Goal: Information Seeking & Learning: Learn about a topic

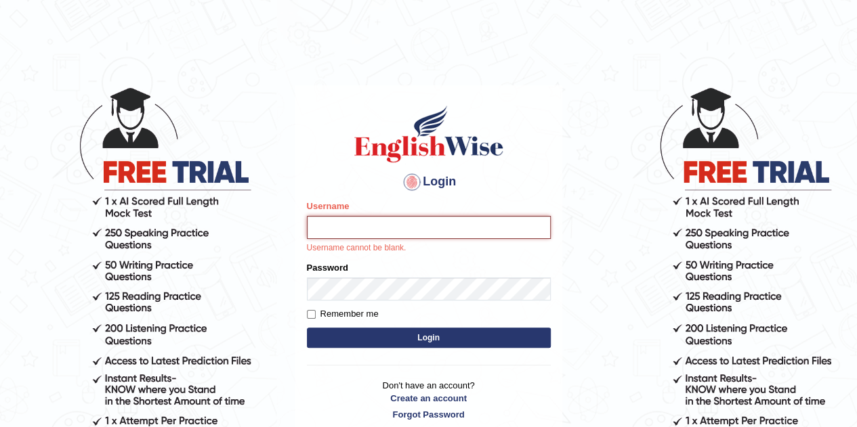
click at [389, 238] on input "Username" at bounding box center [429, 227] width 244 height 23
type input "Gabriele"
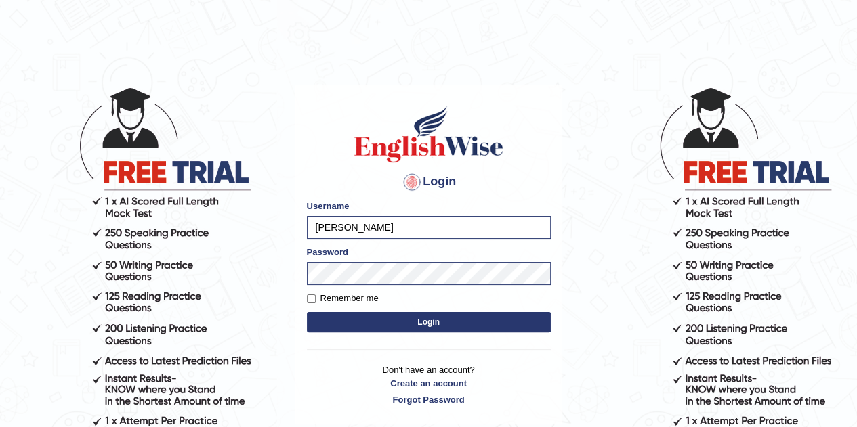
click at [400, 324] on button "Login" at bounding box center [429, 322] width 244 height 20
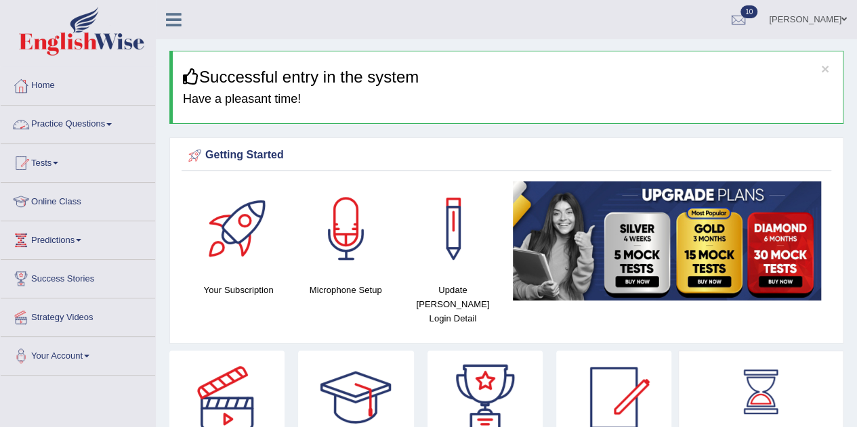
click at [64, 127] on link "Practice Questions" at bounding box center [78, 123] width 154 height 34
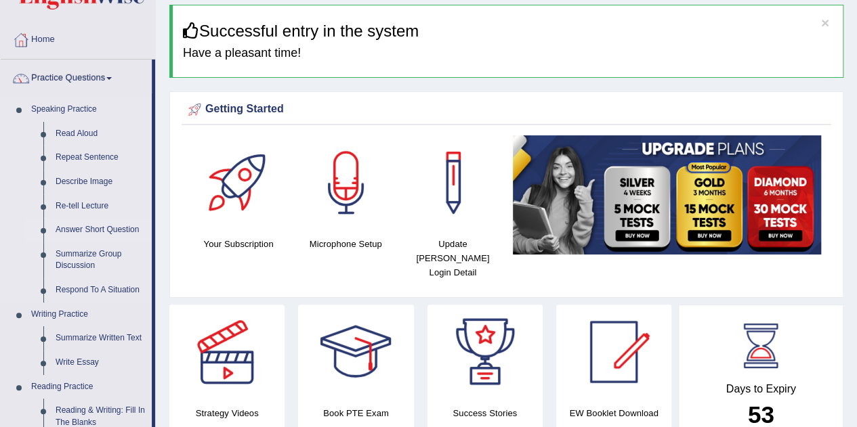
scroll to position [68, 0]
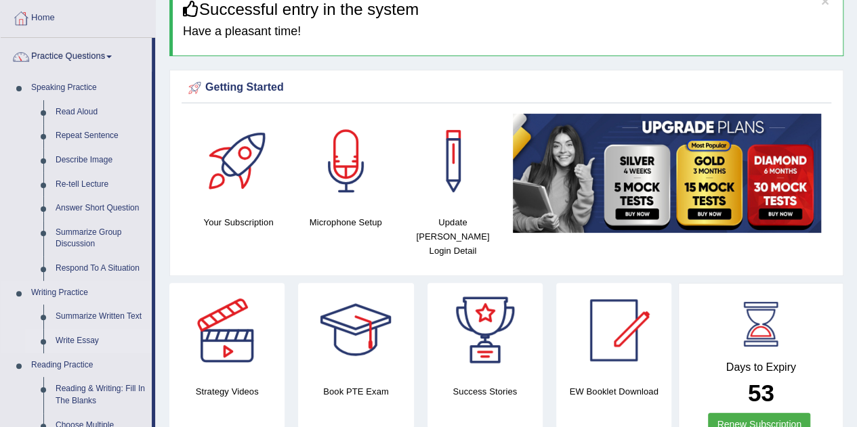
click at [84, 337] on link "Write Essay" at bounding box center [100, 341] width 102 height 24
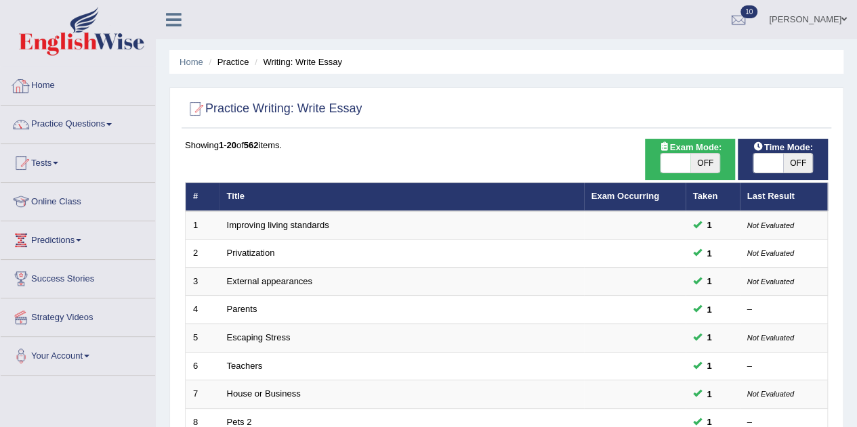
scroll to position [463, 0]
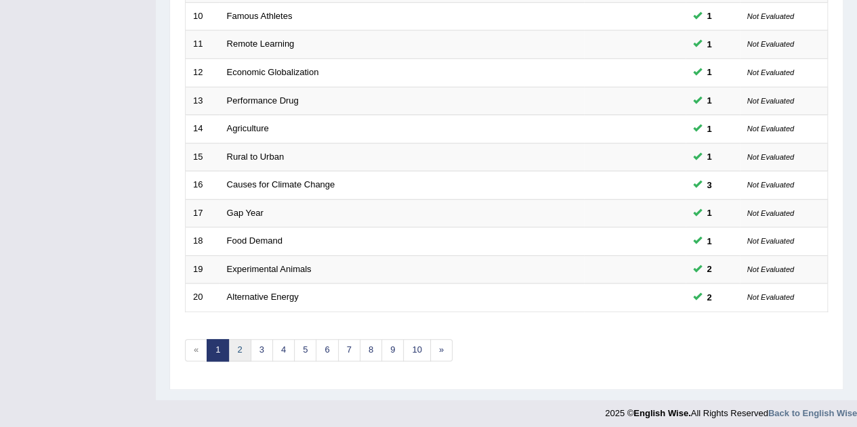
click at [234, 345] on link "2" at bounding box center [239, 350] width 22 height 22
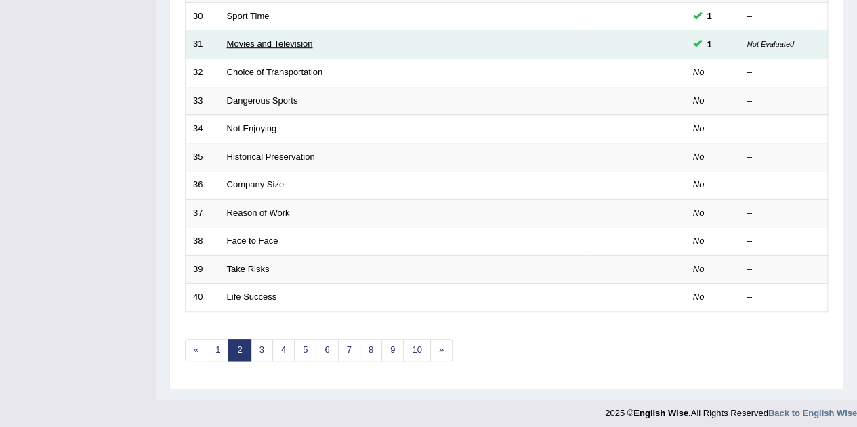
click at [290, 40] on link "Movies and Television" at bounding box center [270, 44] width 86 height 10
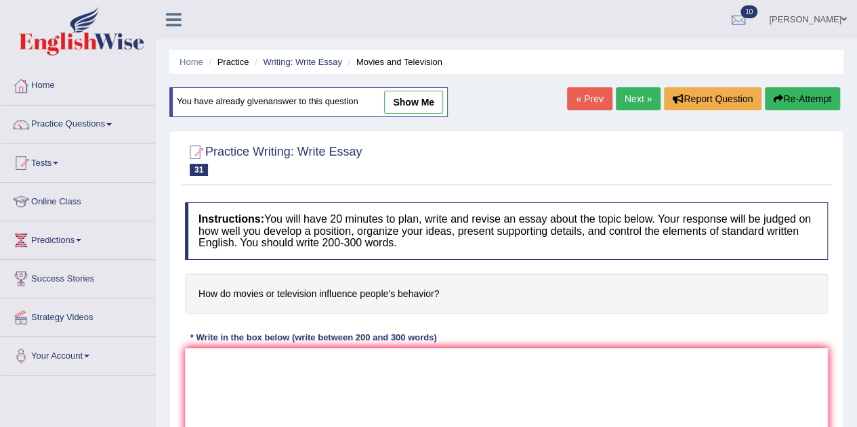
click at [439, 110] on link "show me" at bounding box center [413, 102] width 59 height 23
type textarea "The increasing influence of how movies and television influence people's behavi…"
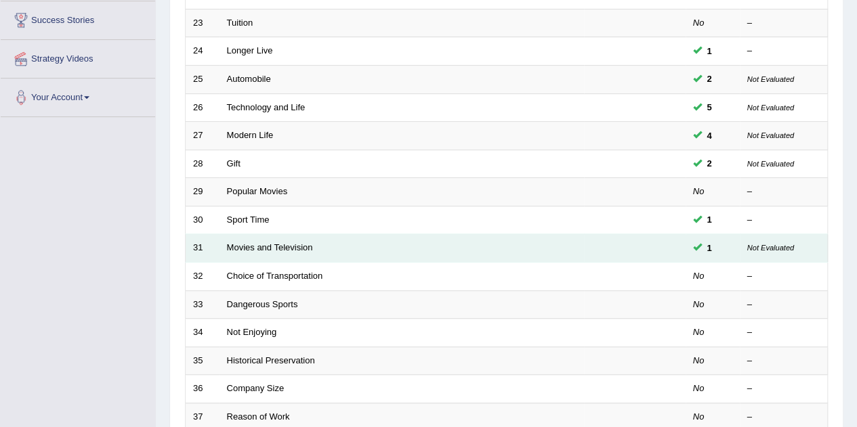
scroll to position [271, 0]
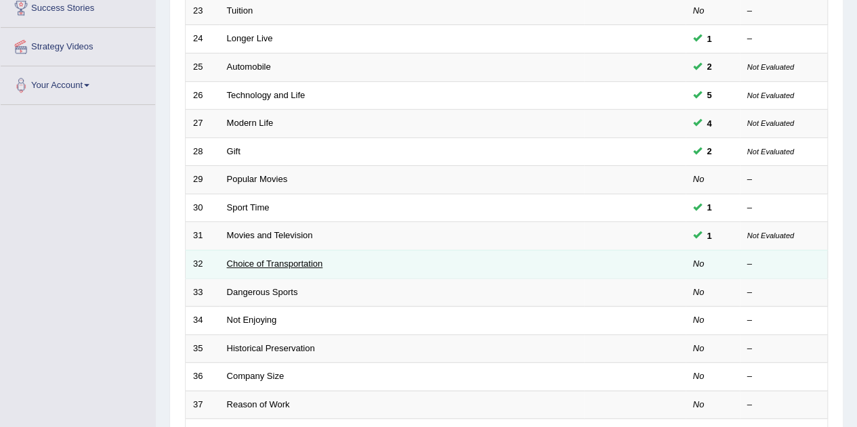
click at [294, 259] on link "Choice of Transportation" at bounding box center [275, 264] width 96 height 10
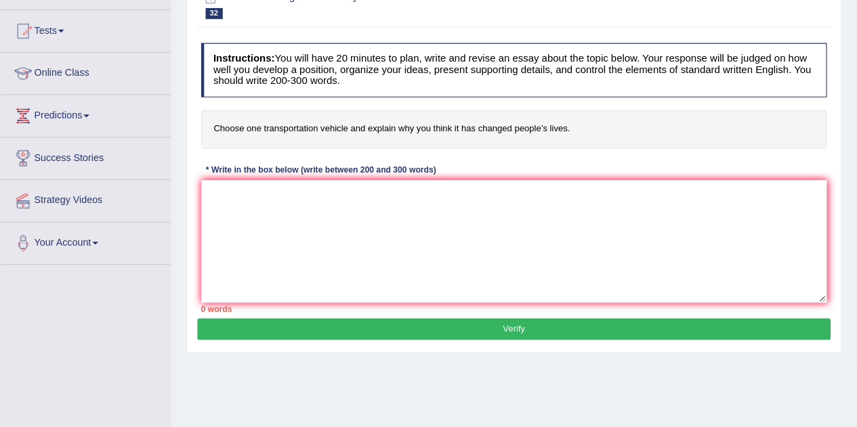
scroll to position [135, 0]
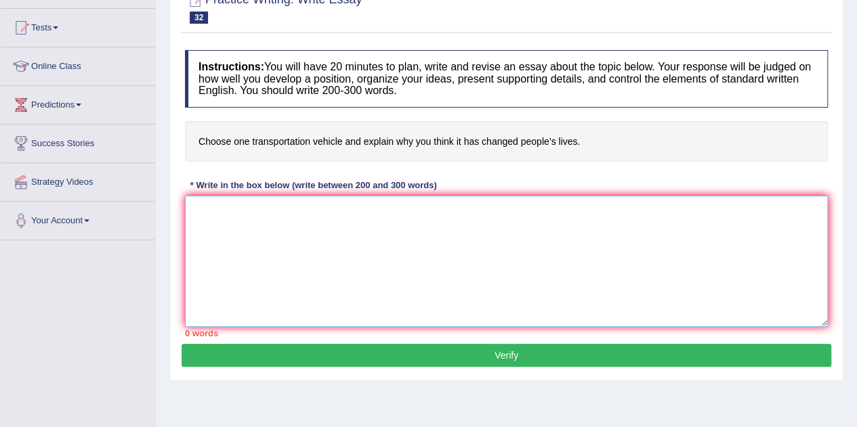
click at [426, 270] on textarea at bounding box center [506, 261] width 643 height 131
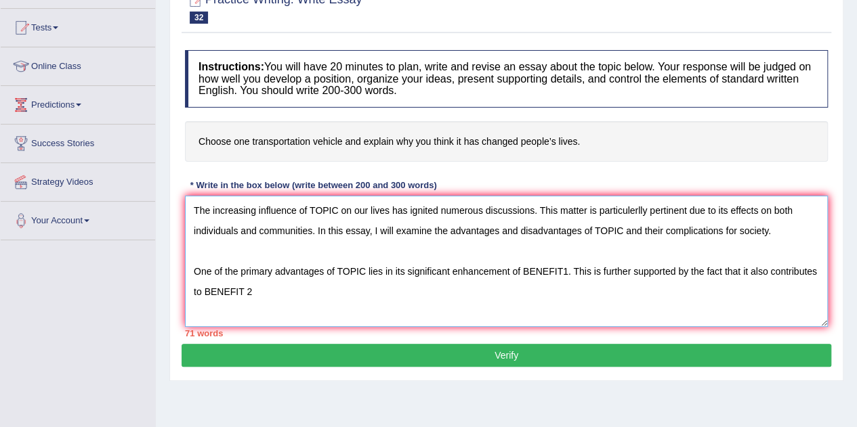
click at [749, 270] on textarea "The increasing influence of TOPIC on our lives has ignited numerous discussions…" at bounding box center [506, 261] width 643 height 131
click at [295, 284] on textarea "The increasing influence of TOPIC on our lives has ignited numerous discussions…" at bounding box center [506, 261] width 643 height 131
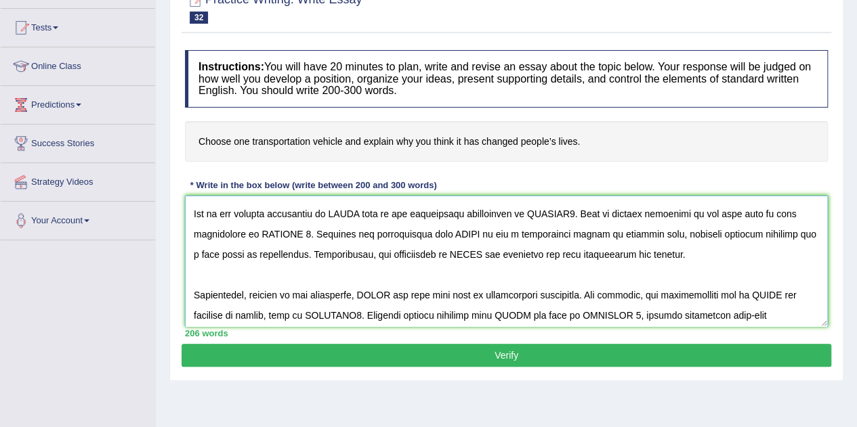
scroll to position [0, 0]
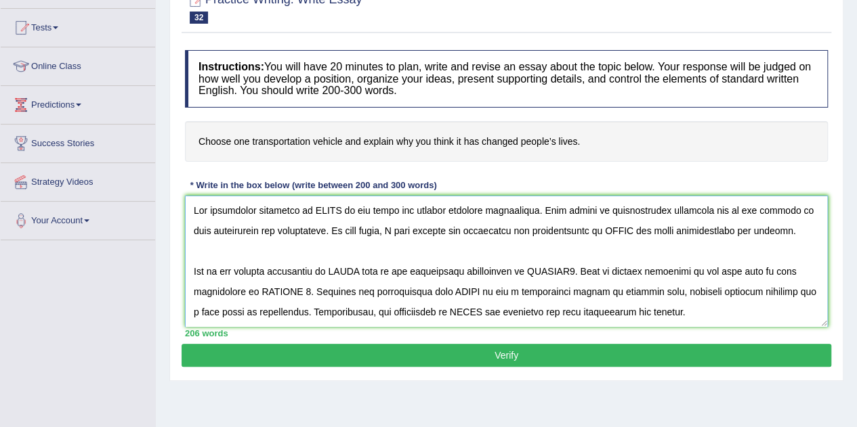
click at [340, 211] on textarea at bounding box center [506, 261] width 643 height 131
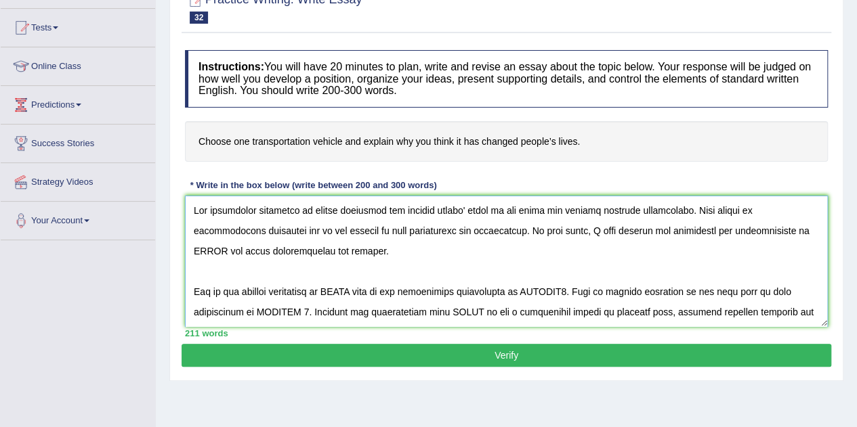
drag, startPoint x: 486, startPoint y: 208, endPoint x: 434, endPoint y: 203, distance: 52.4
click at [434, 203] on textarea at bounding box center [506, 261] width 643 height 131
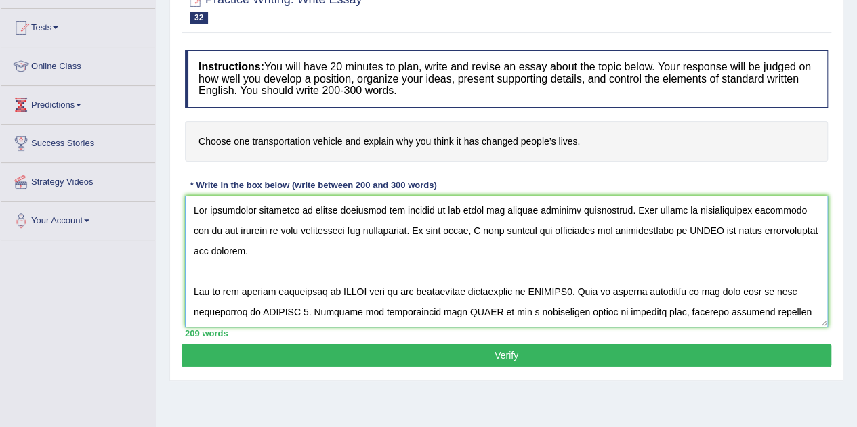
drag, startPoint x: 429, startPoint y: 213, endPoint x: 308, endPoint y: 219, distance: 122.1
click at [308, 219] on textarea at bounding box center [506, 261] width 643 height 131
click at [564, 246] on textarea at bounding box center [506, 261] width 643 height 131
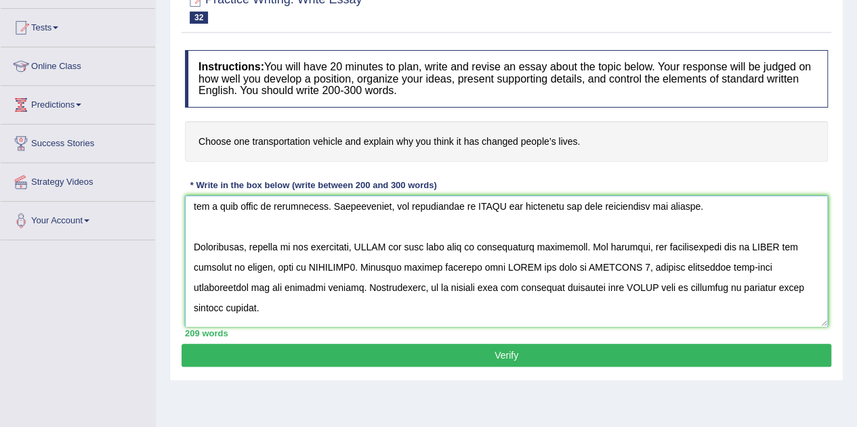
scroll to position [183, 0]
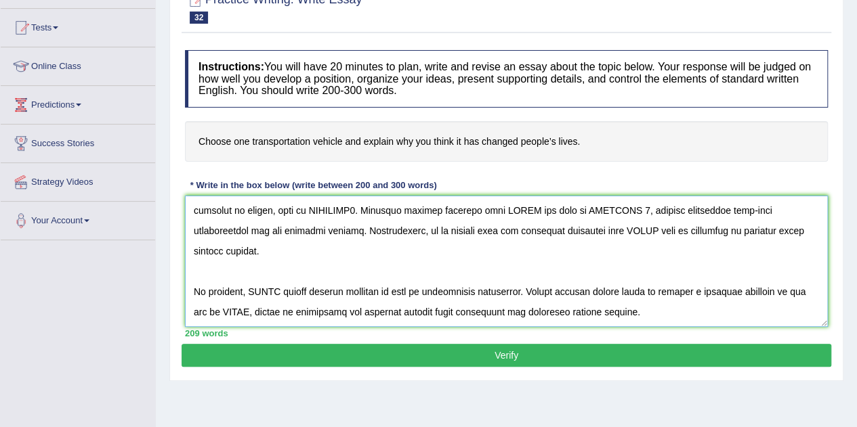
drag, startPoint x: 275, startPoint y: 287, endPoint x: 289, endPoint y: 292, distance: 15.2
click at [275, 287] on textarea at bounding box center [506, 261] width 643 height 131
paste textarea "public transport has changed"
click at [250, 291] on textarea at bounding box center [506, 261] width 643 height 131
click at [371, 287] on textarea at bounding box center [506, 261] width 643 height 131
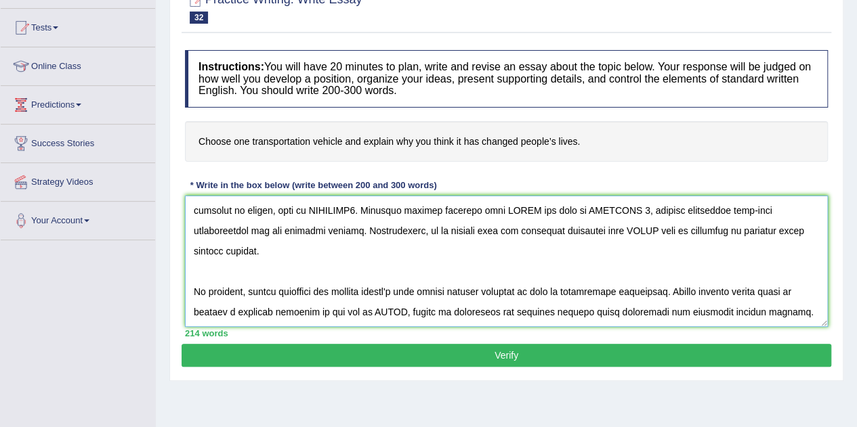
click at [526, 240] on textarea at bounding box center [506, 261] width 643 height 131
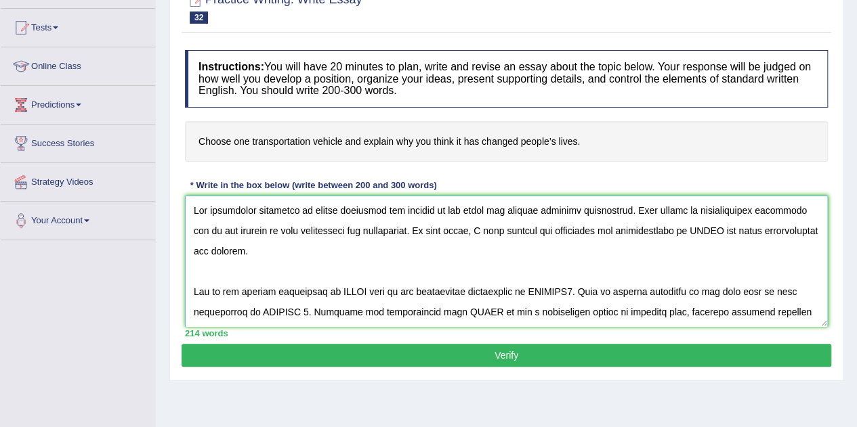
click at [698, 229] on textarea at bounding box center [506, 261] width 643 height 131
drag, startPoint x: 333, startPoint y: 207, endPoint x: 310, endPoint y: 204, distance: 22.6
click at [310, 204] on textarea at bounding box center [506, 261] width 643 height 131
drag, startPoint x: 675, startPoint y: 230, endPoint x: 695, endPoint y: 238, distance: 22.1
click at [675, 230] on textarea at bounding box center [506, 261] width 643 height 131
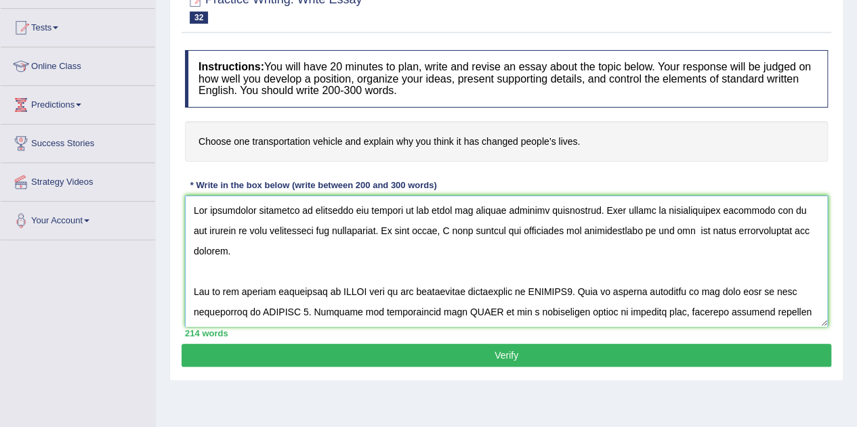
click at [694, 227] on textarea at bounding box center [506, 261] width 643 height 131
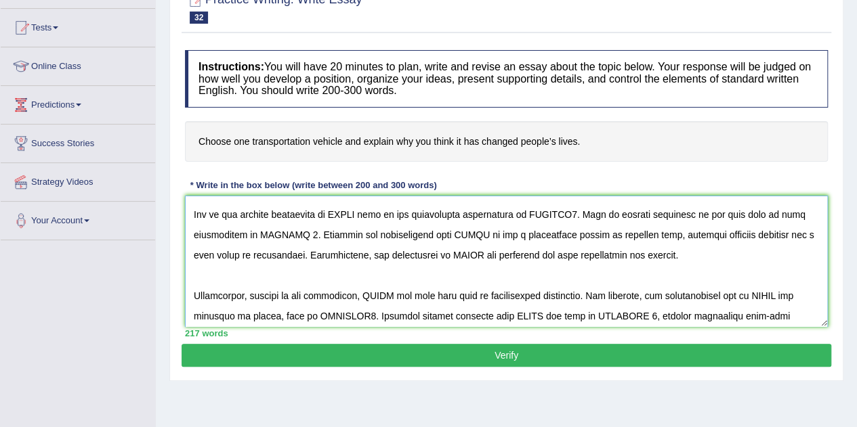
scroll to position [183, 0]
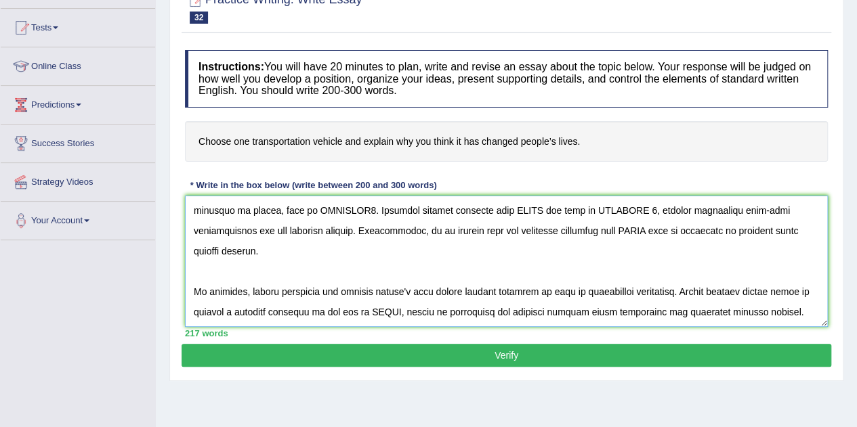
drag, startPoint x: 249, startPoint y: 288, endPoint x: 314, endPoint y: 288, distance: 65.7
click at [314, 291] on textarea at bounding box center [506, 261] width 643 height 131
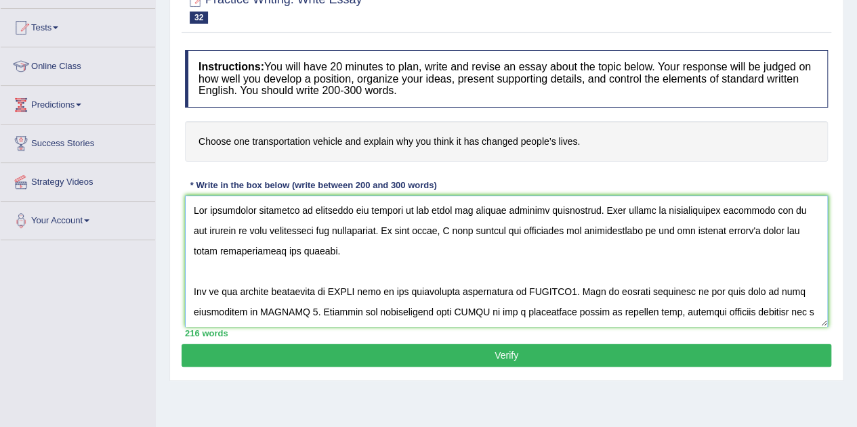
scroll to position [68, 0]
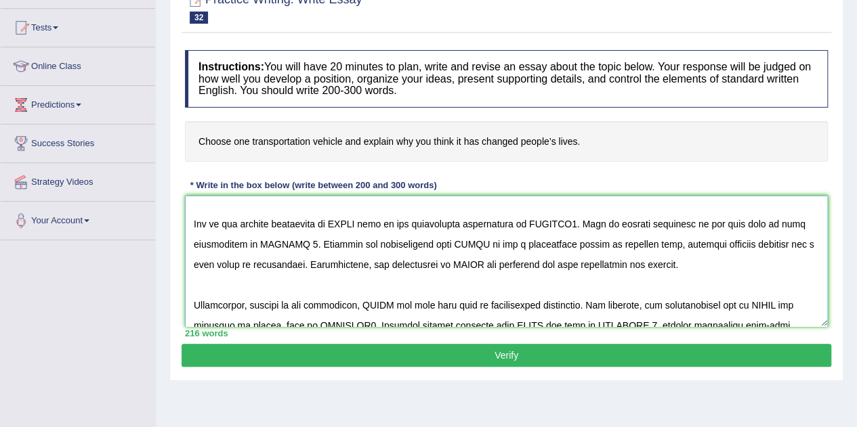
click at [366, 222] on textarea at bounding box center [506, 261] width 643 height 131
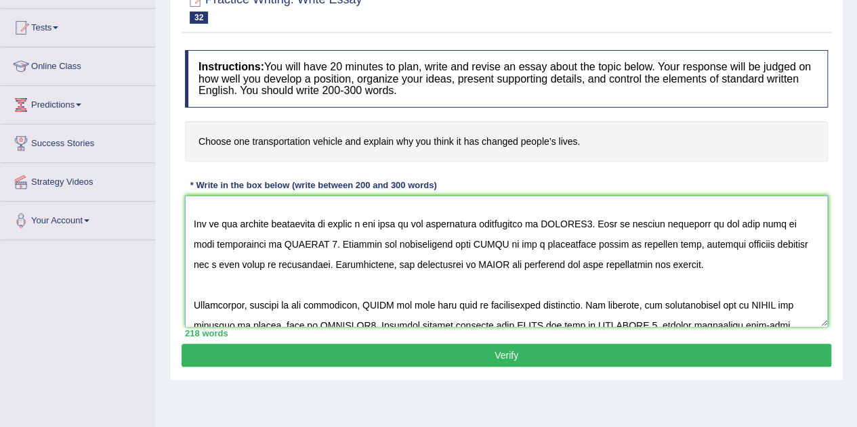
click at [473, 241] on textarea at bounding box center [506, 261] width 643 height 131
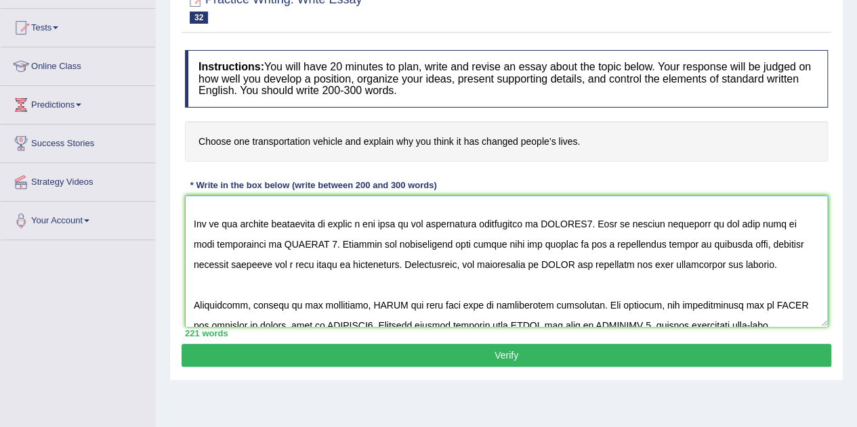
click at [557, 242] on textarea at bounding box center [506, 261] width 643 height 131
drag, startPoint x: 546, startPoint y: 264, endPoint x: 557, endPoint y: 265, distance: 10.9
click at [545, 264] on textarea at bounding box center [506, 261] width 643 height 131
click at [459, 266] on textarea at bounding box center [506, 261] width 643 height 131
click at [510, 261] on textarea at bounding box center [506, 261] width 643 height 131
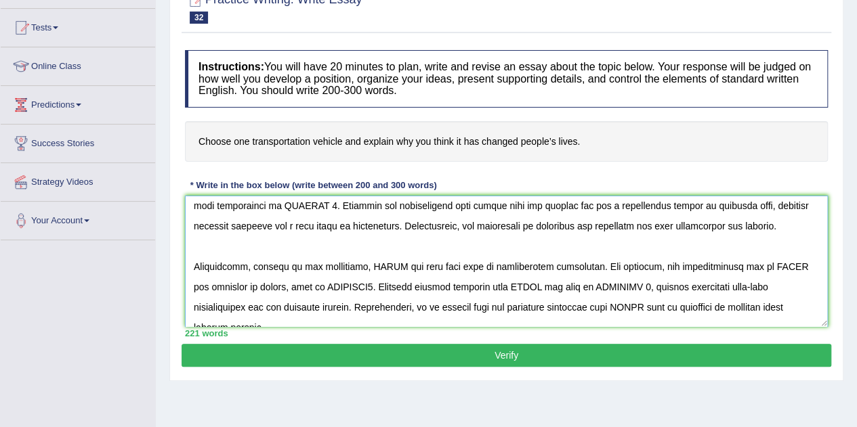
scroll to position [135, 0]
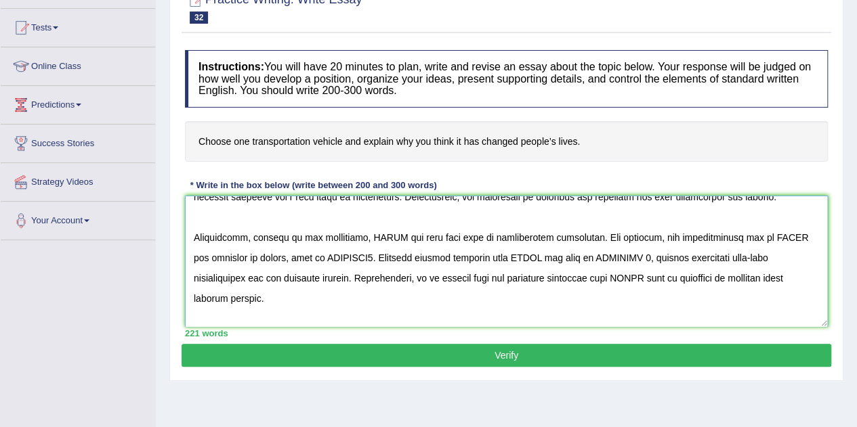
click at [390, 235] on textarea at bounding box center [506, 261] width 643 height 131
click at [261, 142] on h4 "Choose one transportation vehicle and explain why you think it has changed peop…" at bounding box center [506, 141] width 643 height 41
click at [747, 238] on textarea at bounding box center [506, 261] width 643 height 131
click at [538, 254] on textarea at bounding box center [506, 261] width 643 height 131
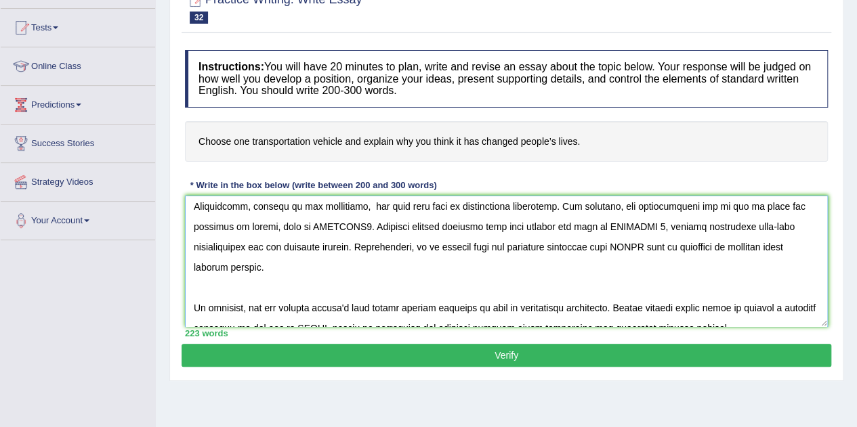
scroll to position [183, 0]
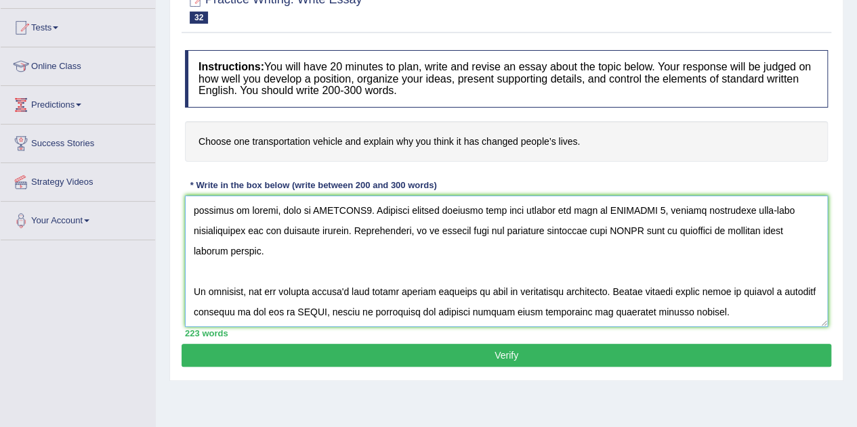
click at [638, 230] on textarea at bounding box center [506, 261] width 643 height 131
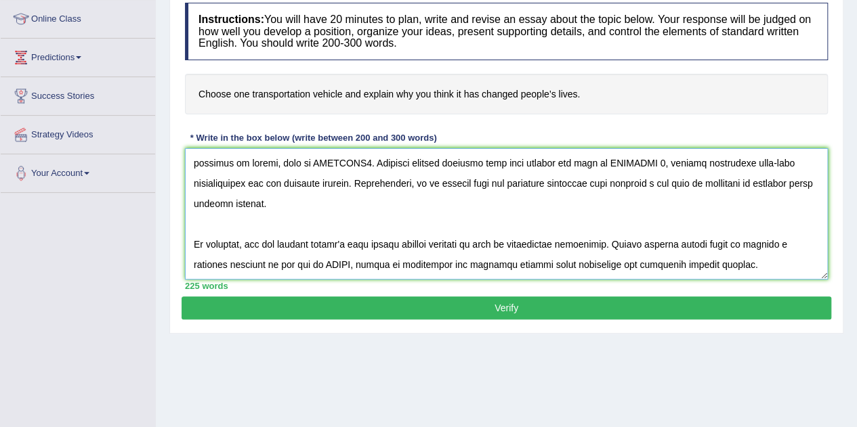
scroll to position [203, 0]
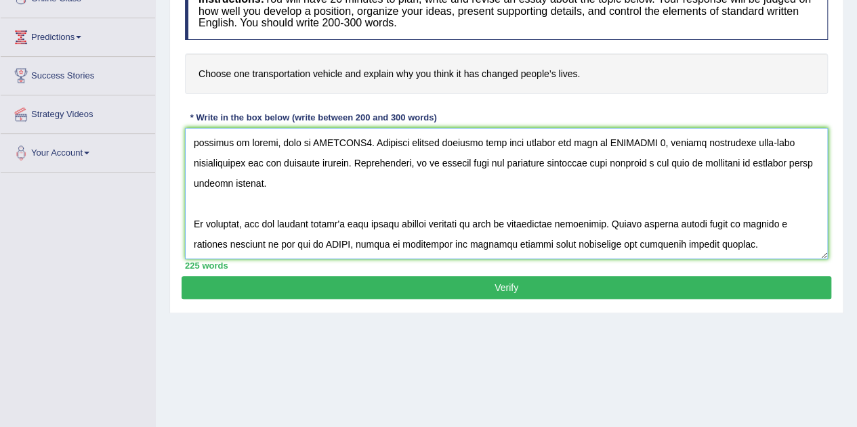
click at [360, 241] on textarea at bounding box center [506, 193] width 643 height 131
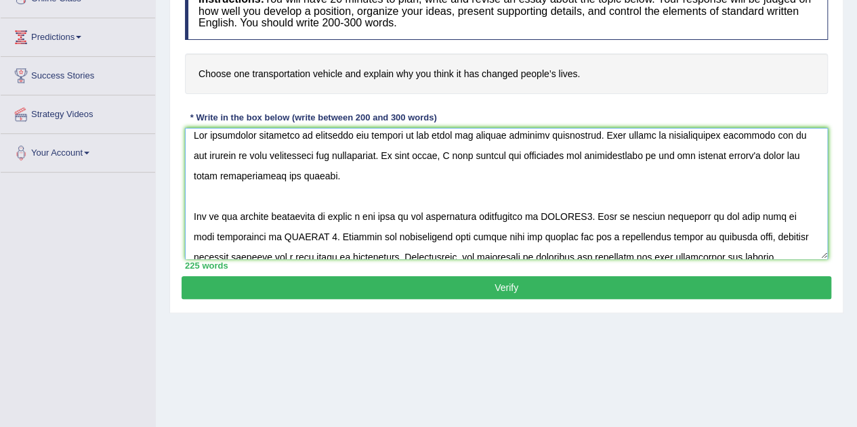
scroll to position [0, 0]
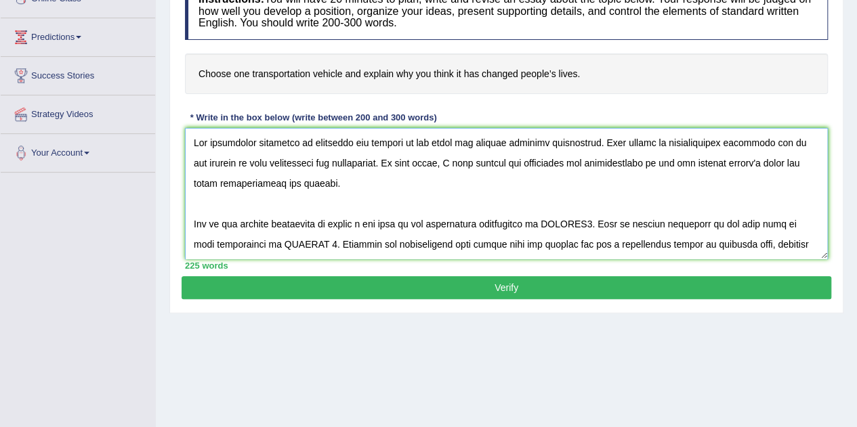
click at [592, 223] on textarea at bounding box center [506, 193] width 643 height 131
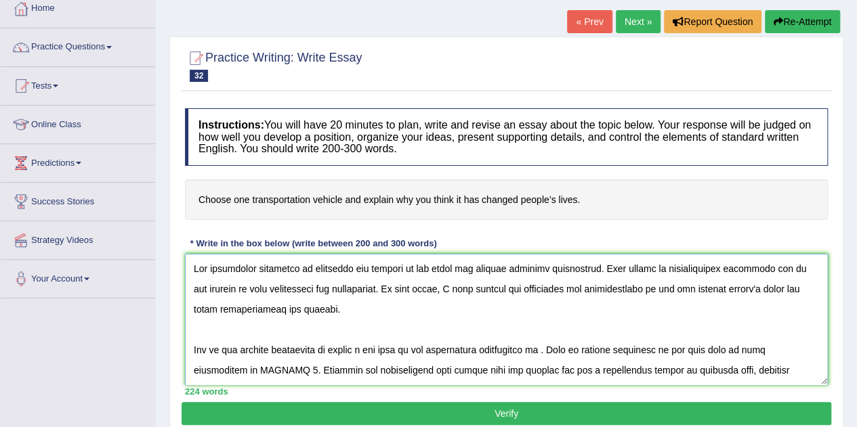
scroll to position [203, 0]
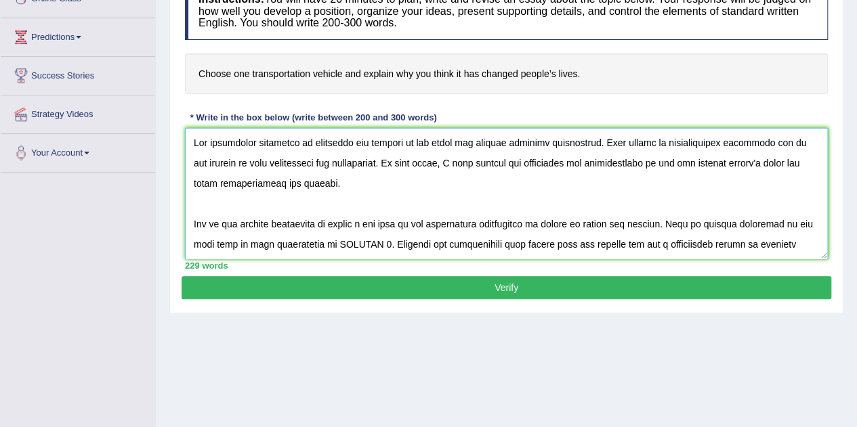
click at [364, 244] on textarea at bounding box center [506, 193] width 643 height 131
click at [350, 243] on textarea at bounding box center [506, 193] width 643 height 131
click at [373, 245] on textarea at bounding box center [506, 193] width 643 height 131
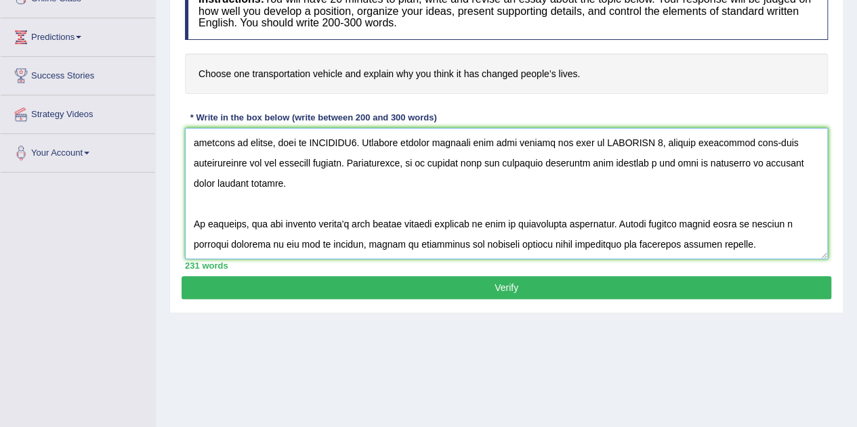
scroll to position [135, 0]
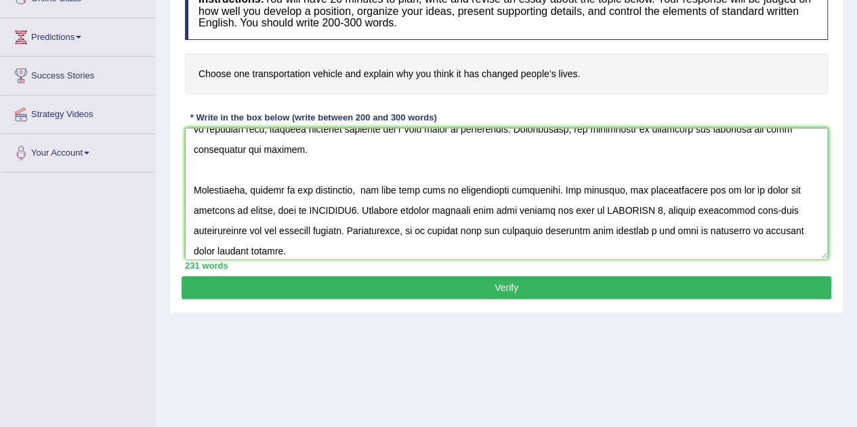
click at [364, 209] on textarea at bounding box center [506, 193] width 643 height 131
click at [639, 212] on textarea at bounding box center [506, 193] width 643 height 131
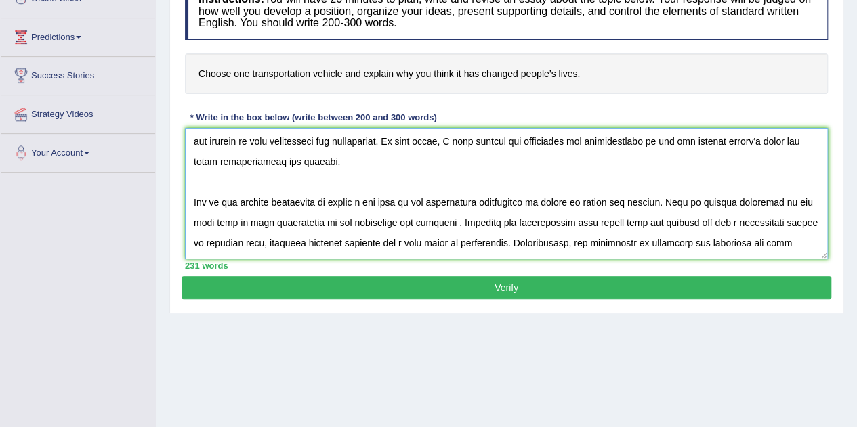
scroll to position [0, 0]
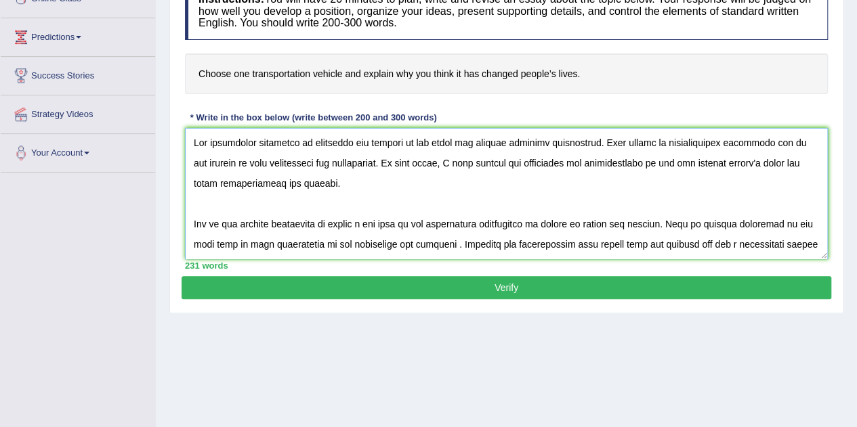
click at [417, 142] on textarea at bounding box center [506, 193] width 643 height 131
click at [657, 166] on textarea at bounding box center [506, 193] width 643 height 131
click at [543, 223] on textarea at bounding box center [506, 193] width 643 height 131
click at [553, 227] on textarea at bounding box center [506, 193] width 643 height 131
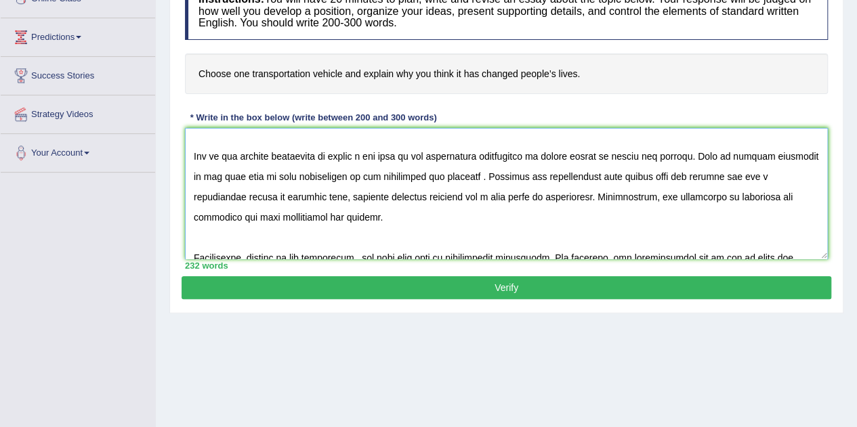
scroll to position [135, 0]
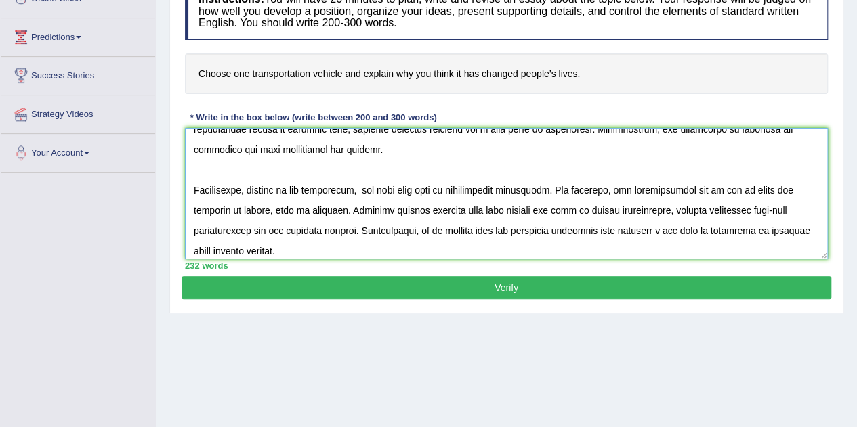
click at [768, 188] on textarea at bounding box center [506, 193] width 643 height 131
click at [495, 207] on textarea at bounding box center [506, 193] width 643 height 131
click at [622, 231] on textarea at bounding box center [506, 193] width 643 height 131
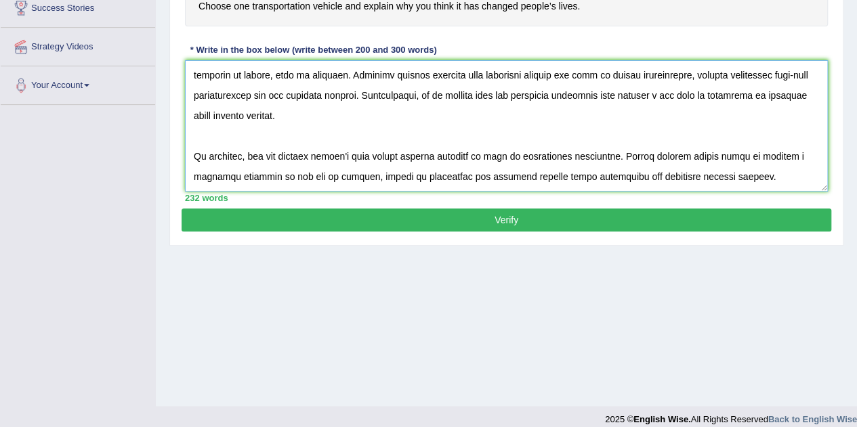
scroll to position [283, 0]
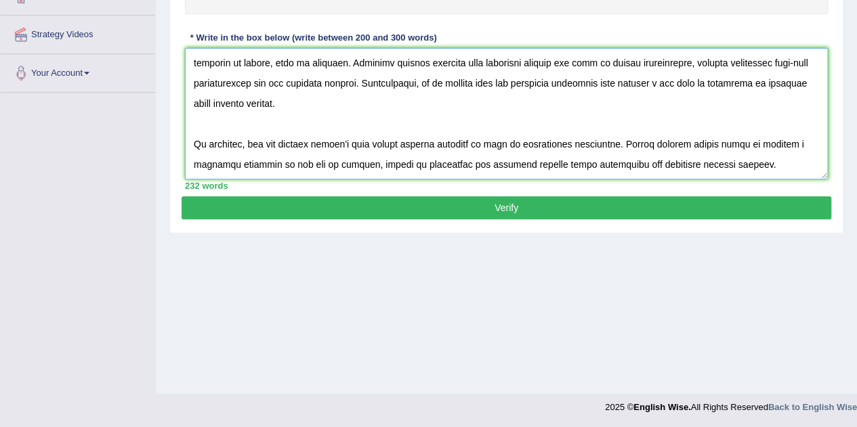
type textarea "The increasing influence of transport has changed our lives has ignited numerou…"
click at [557, 206] on button "Verify" at bounding box center [507, 207] width 650 height 23
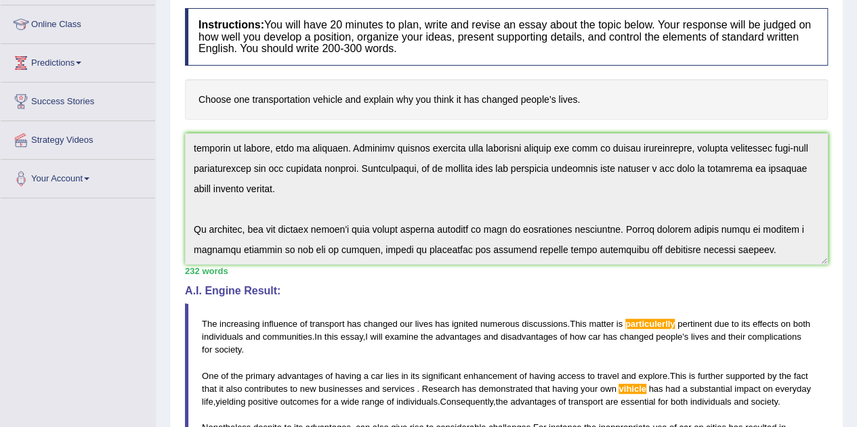
scroll to position [245, 0]
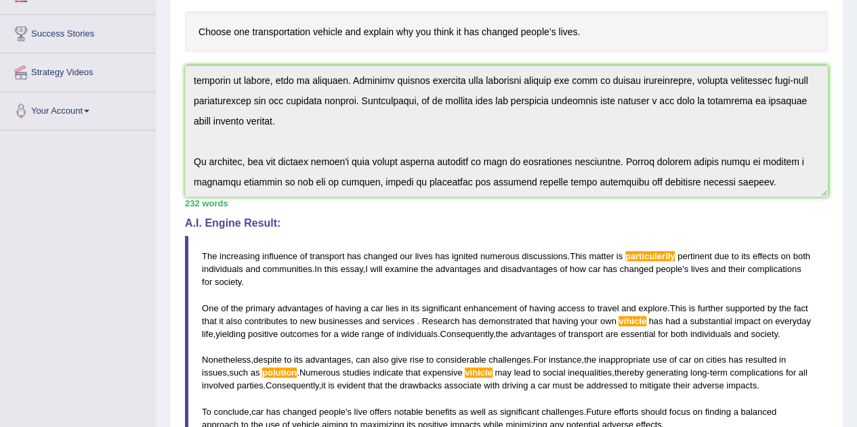
click at [811, 251] on div "Instructions: You will have 20 minutes to plan, write and revise an essay about…" at bounding box center [507, 255] width 650 height 642
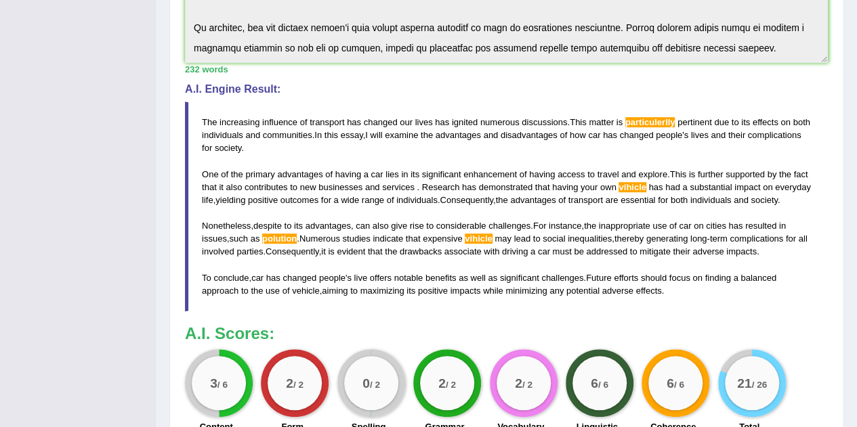
scroll to position [381, 0]
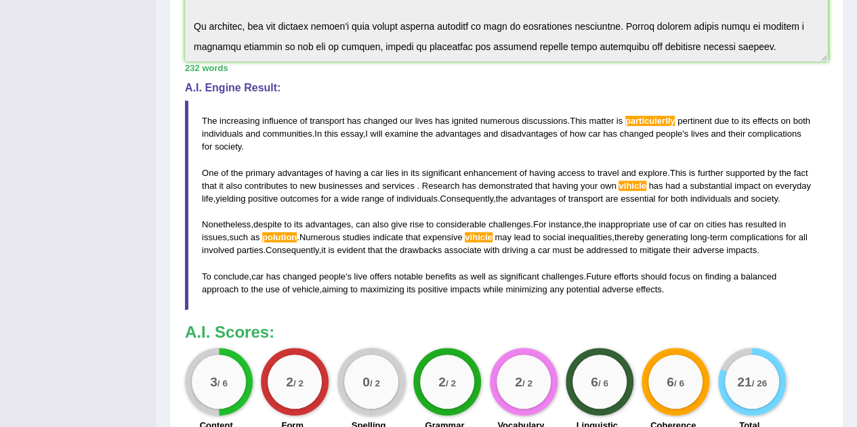
click at [742, 293] on blockquote "The increasing influence of transport has changed our lives has ignited numerou…" at bounding box center [506, 205] width 643 height 210
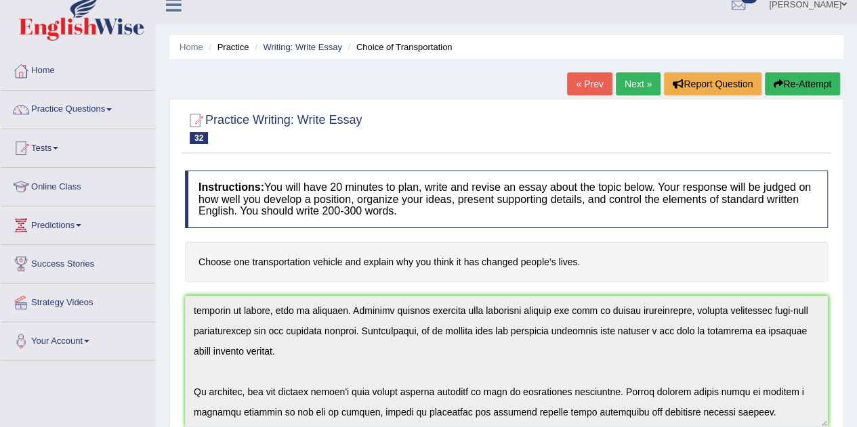
scroll to position [0, 0]
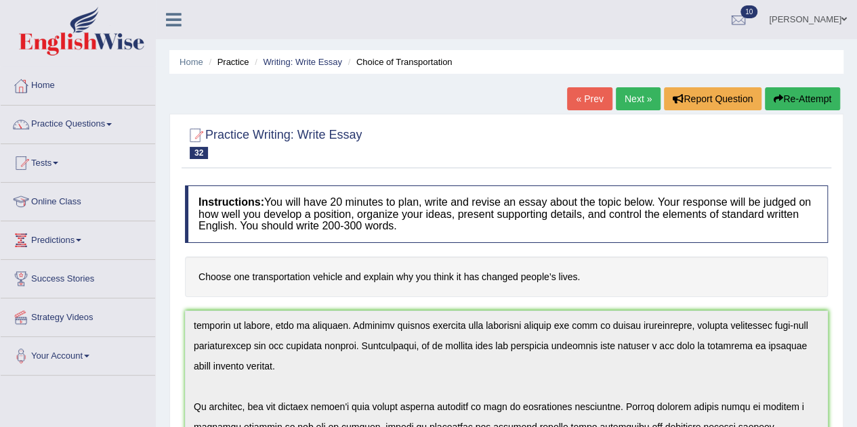
click at [797, 108] on button "Re-Attempt" at bounding box center [802, 98] width 75 height 23
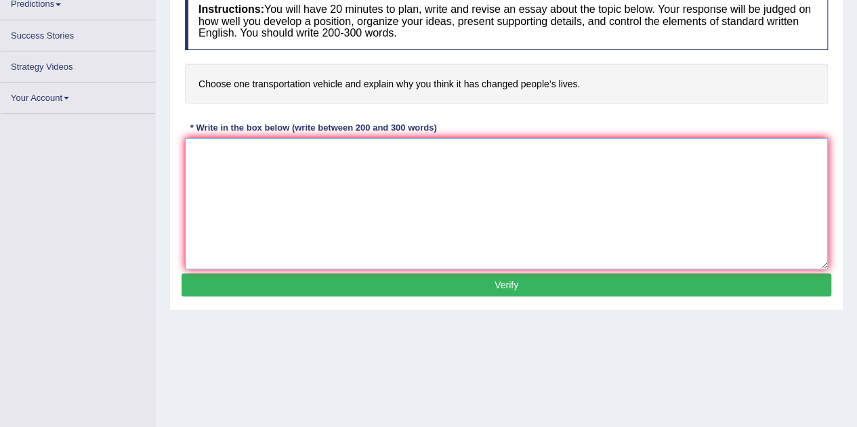
click at [619, 189] on textarea at bounding box center [506, 203] width 643 height 131
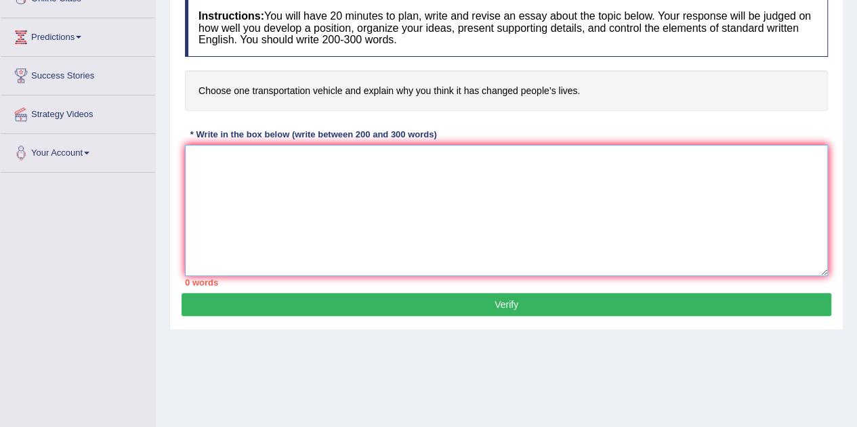
scroll to position [236, 0]
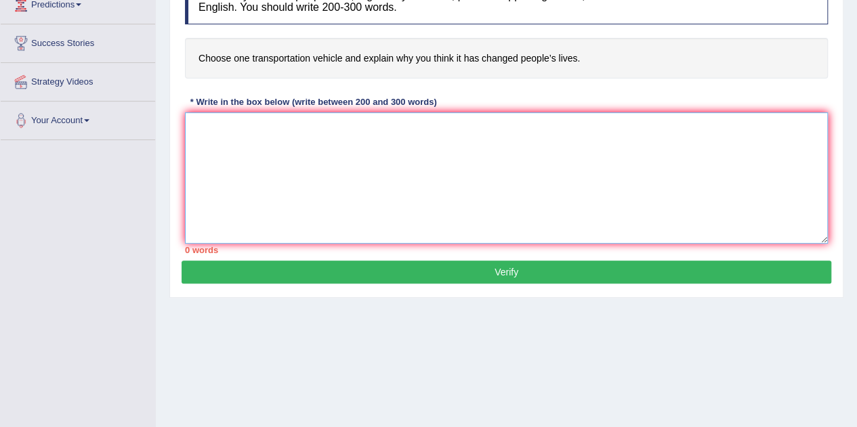
paste textarea "The increasing influence of transport has changed our lives has ignited numerou…"
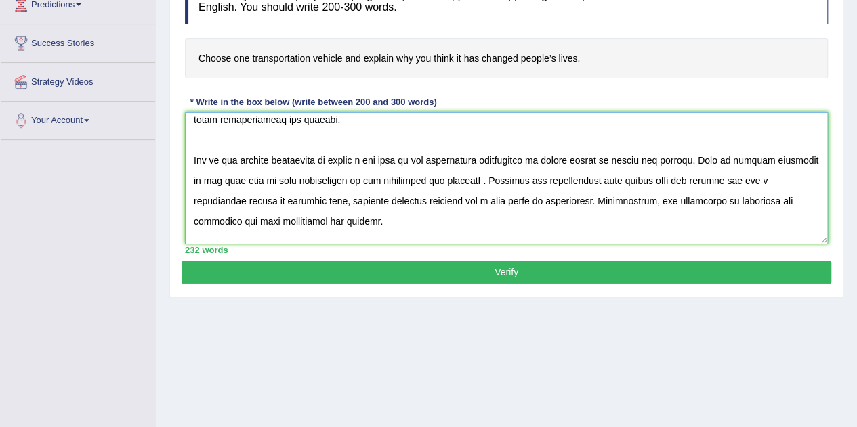
scroll to position [0, 0]
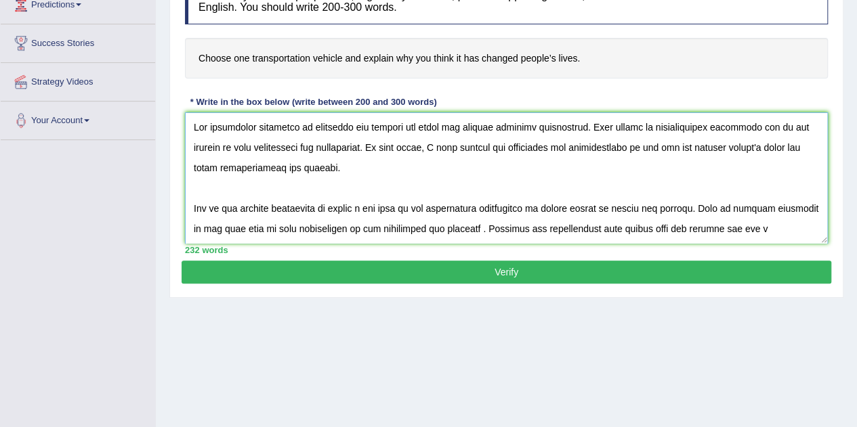
click at [687, 123] on textarea at bounding box center [506, 177] width 643 height 131
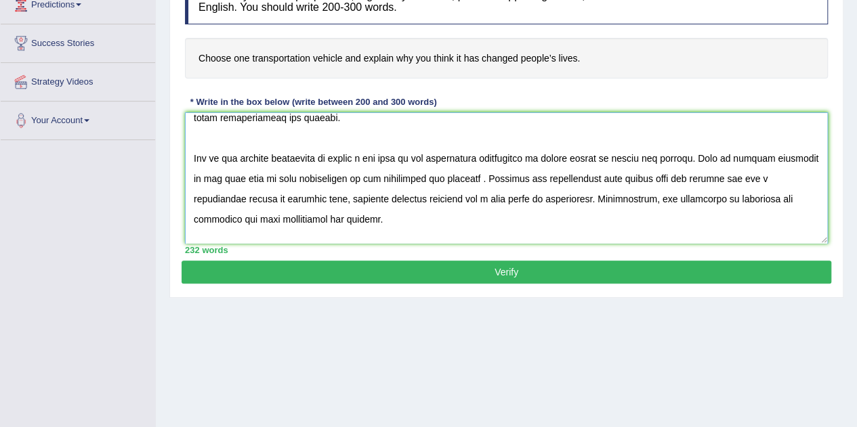
scroll to position [68, 0]
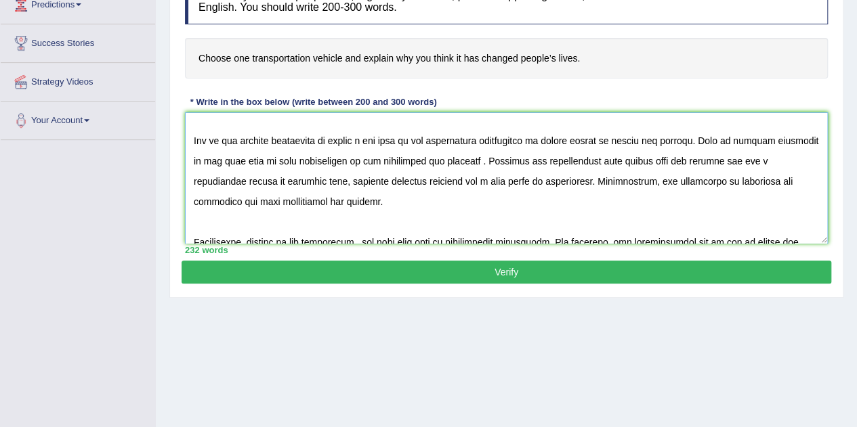
click at [696, 159] on textarea at bounding box center [506, 177] width 643 height 131
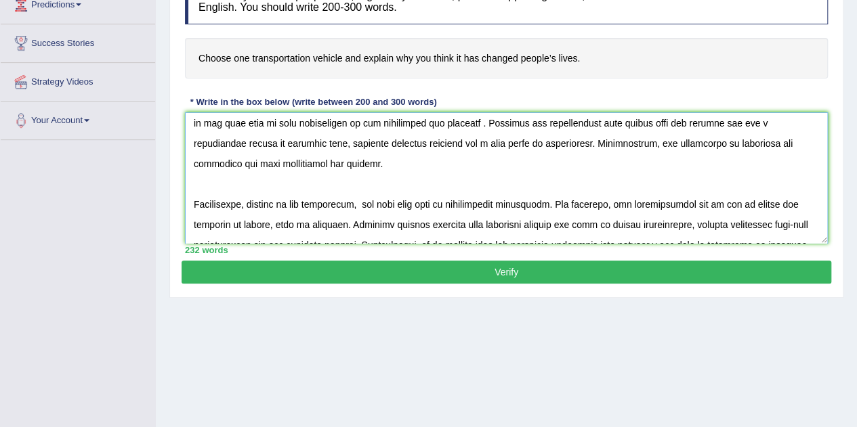
scroll to position [135, 0]
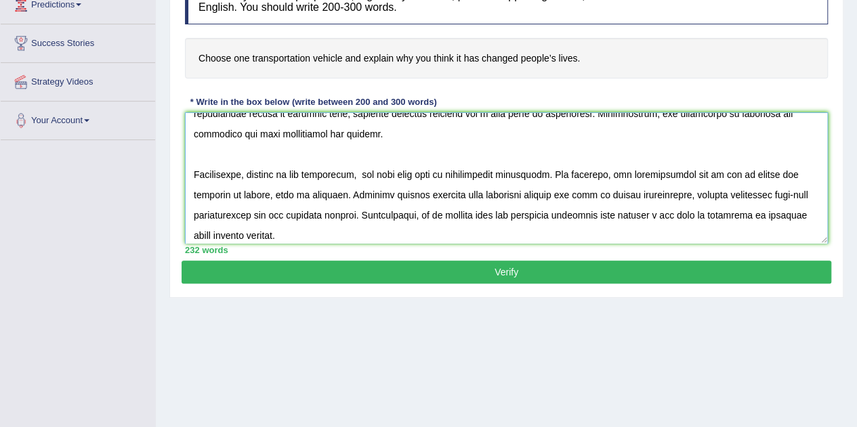
click at [530, 193] on textarea at bounding box center [506, 177] width 643 height 131
click at [317, 192] on textarea at bounding box center [506, 177] width 643 height 131
type textarea "The increasing influence of transport has changed our lives has ignited numerou…"
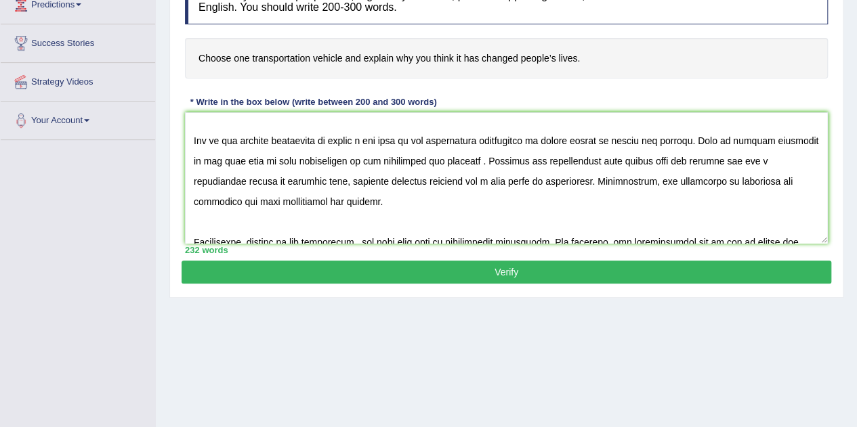
click at [546, 268] on button "Verify" at bounding box center [507, 272] width 650 height 23
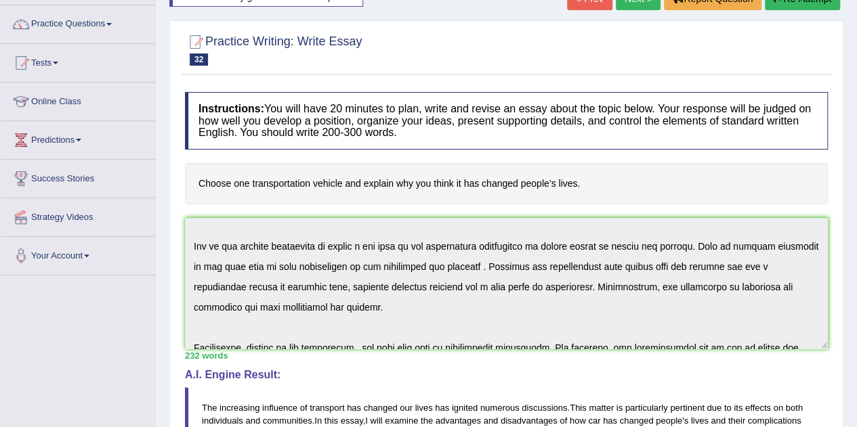
scroll to position [0, 0]
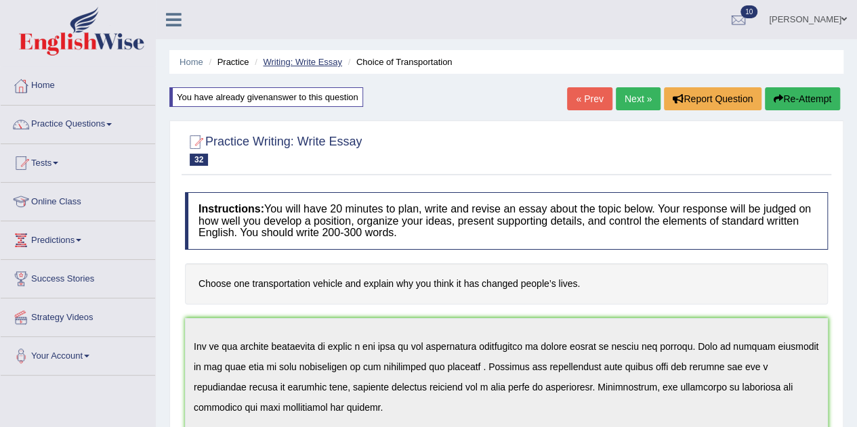
click at [282, 59] on link "Writing: Write Essay" at bounding box center [302, 62] width 79 height 10
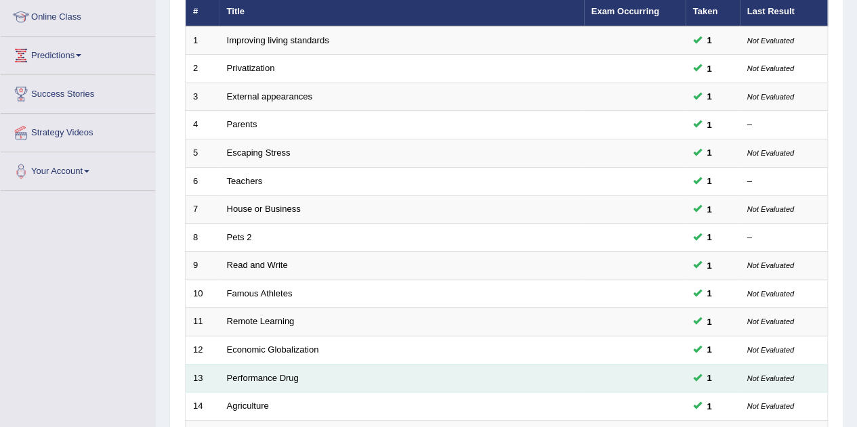
scroll to position [463, 0]
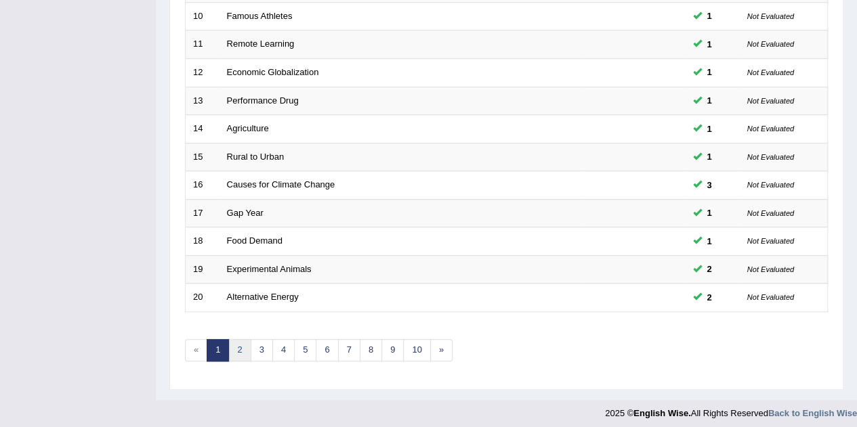
click at [238, 346] on link "2" at bounding box center [239, 350] width 22 height 22
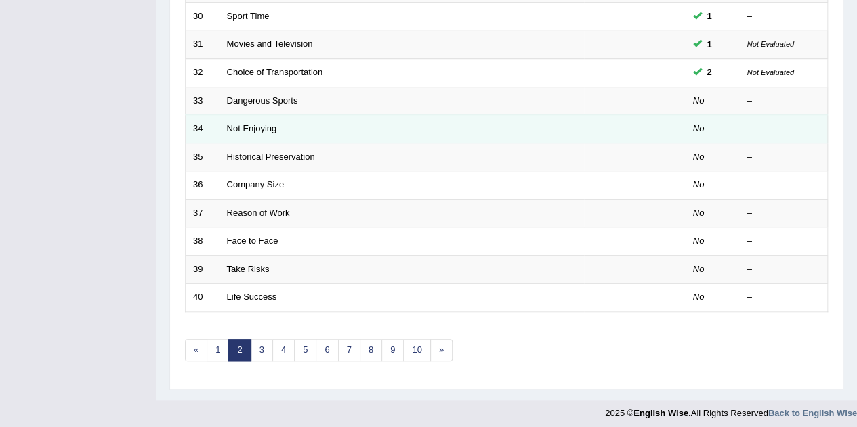
scroll to position [395, 0]
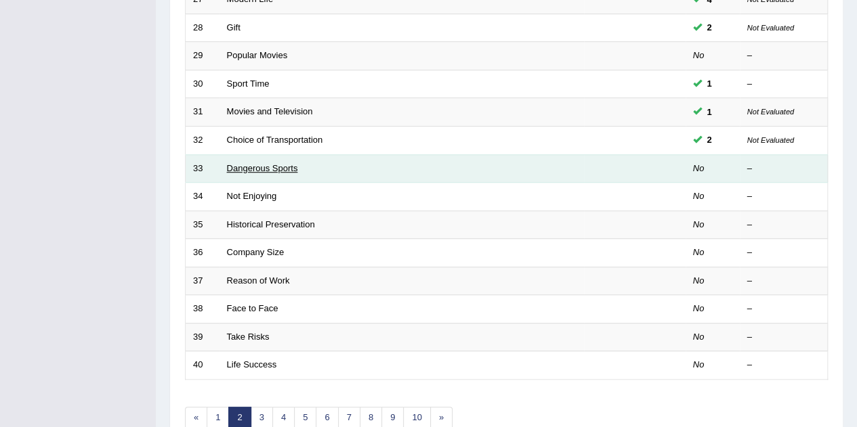
click at [270, 163] on link "Dangerous Sports" at bounding box center [262, 168] width 71 height 10
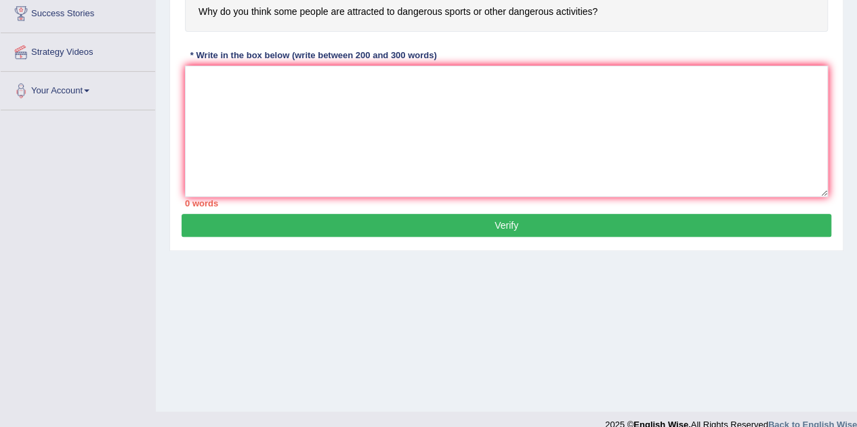
scroll to position [148, 0]
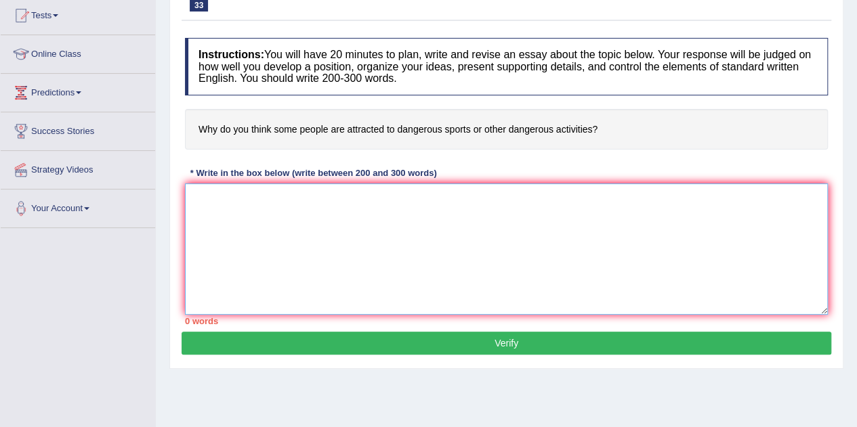
click at [588, 208] on textarea at bounding box center [506, 249] width 643 height 131
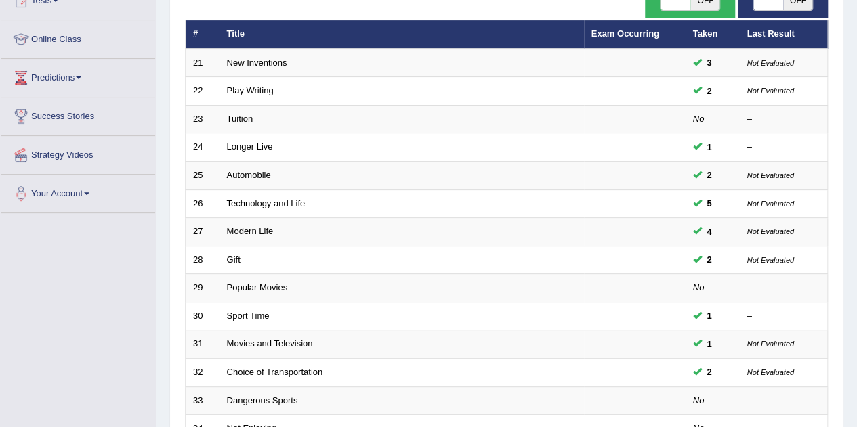
scroll to position [47, 0]
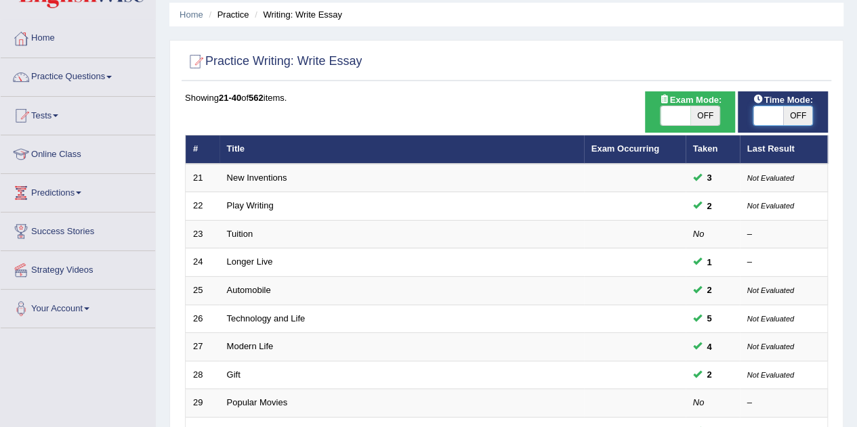
click at [761, 118] on span at bounding box center [768, 115] width 30 height 19
checkbox input "true"
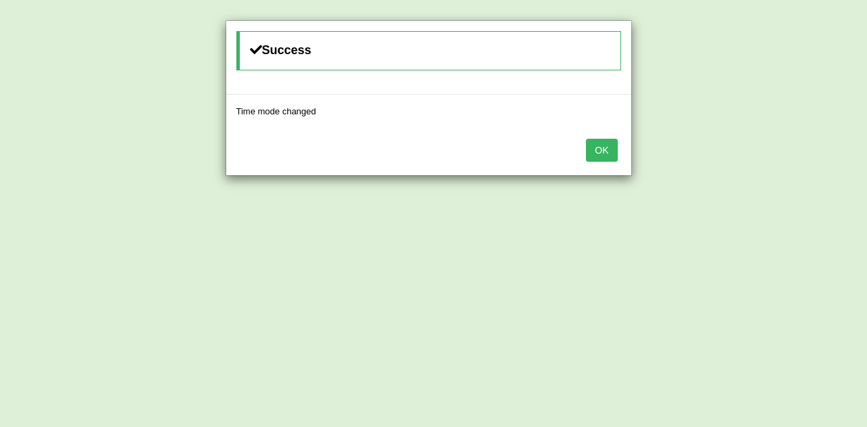
click at [602, 142] on button "OK" at bounding box center [601, 150] width 31 height 23
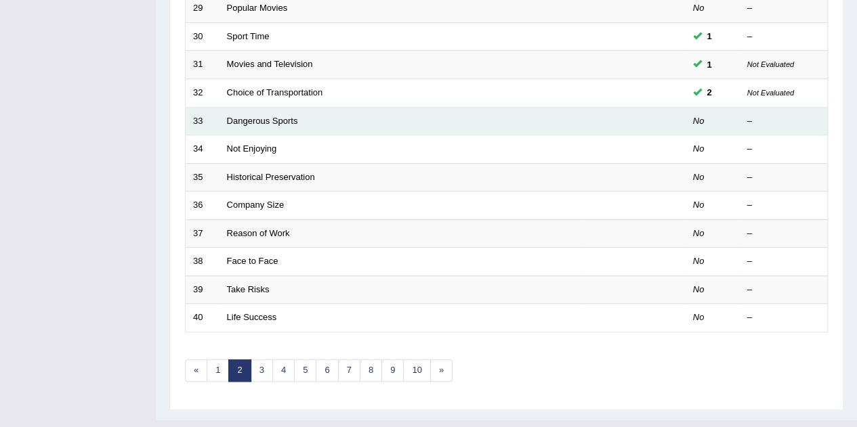
scroll to position [454, 0]
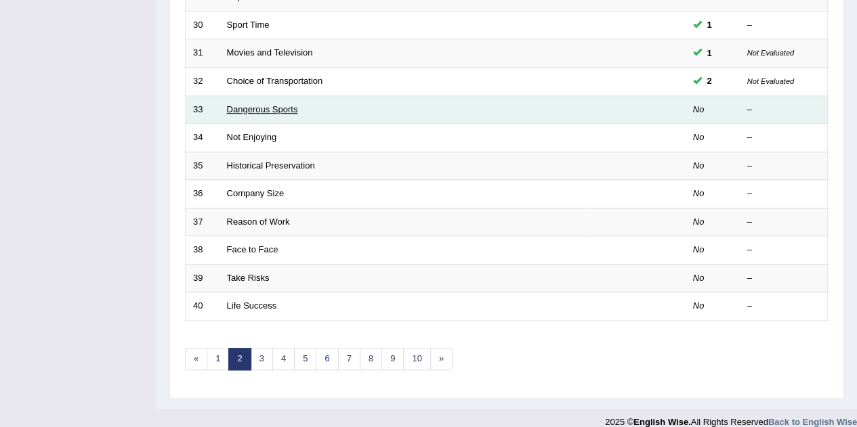
click at [236, 108] on link "Dangerous Sports" at bounding box center [262, 109] width 71 height 10
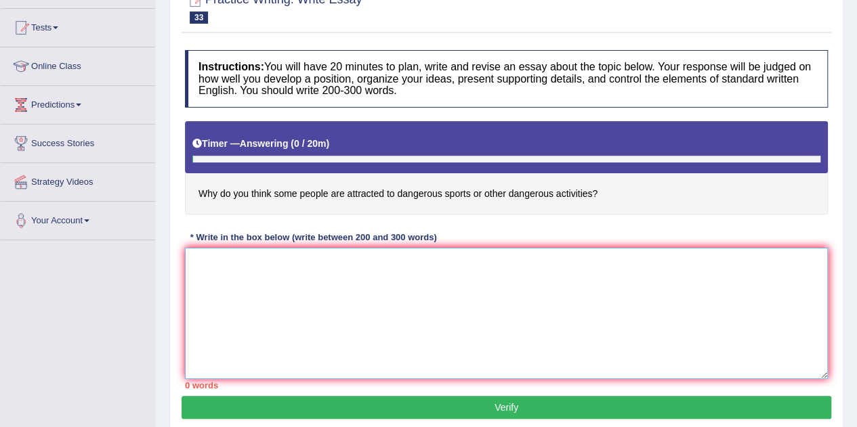
click at [408, 270] on textarea at bounding box center [506, 313] width 643 height 131
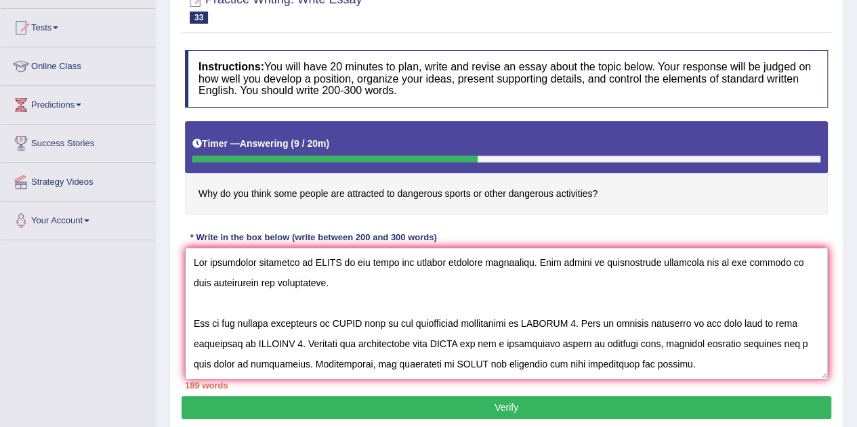
drag, startPoint x: 337, startPoint y: 261, endPoint x: 345, endPoint y: 262, distance: 8.2
click at [337, 261] on textarea at bounding box center [506, 313] width 643 height 131
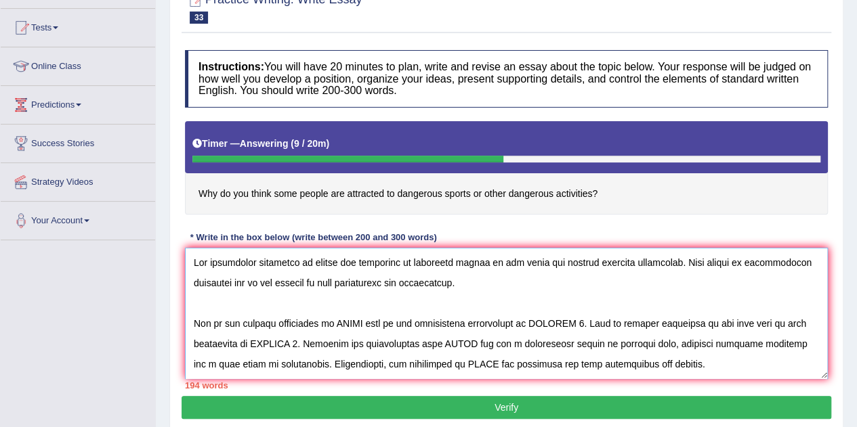
click at [474, 285] on textarea at bounding box center [506, 313] width 643 height 131
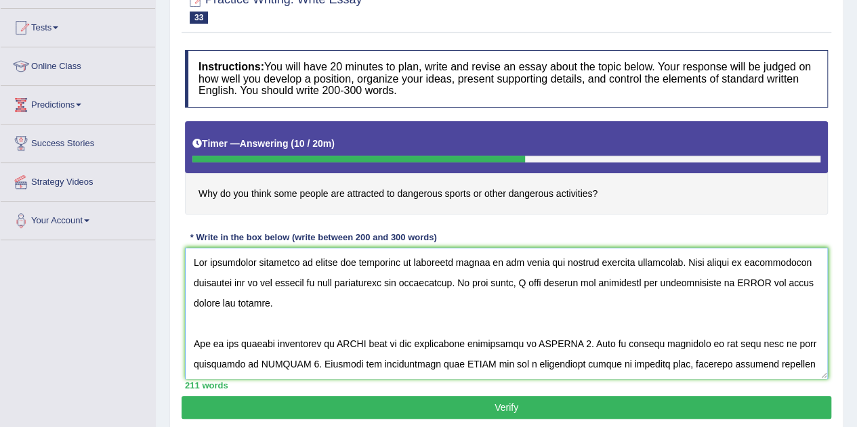
click at [771, 281] on textarea at bounding box center [506, 313] width 643 height 131
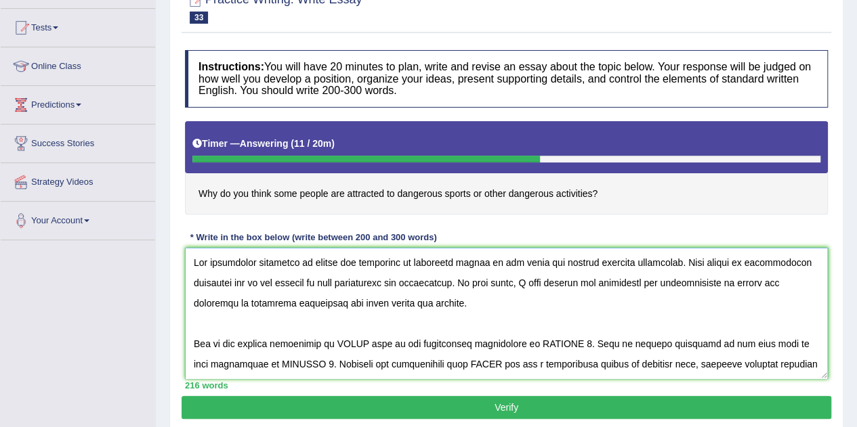
drag, startPoint x: 308, startPoint y: 260, endPoint x: 481, endPoint y: 269, distance: 173.0
click at [481, 269] on textarea at bounding box center [506, 313] width 643 height 131
click at [495, 301] on textarea at bounding box center [506, 313] width 643 height 131
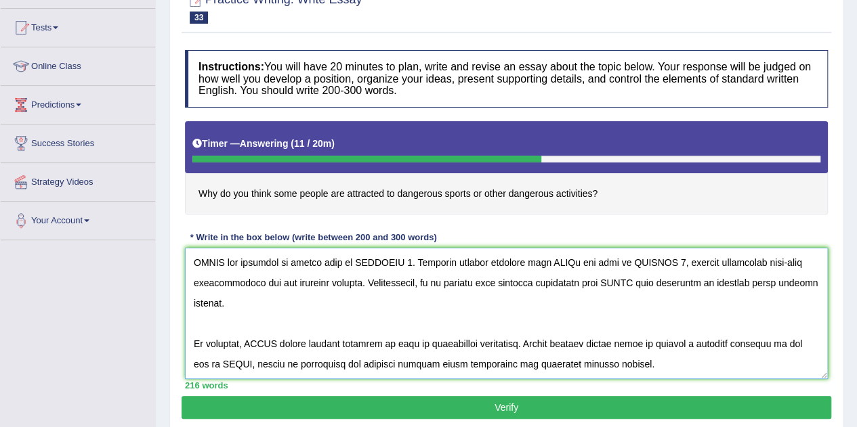
click at [281, 344] on textarea at bounding box center [506, 313] width 643 height 131
paste textarea "people are attracted to dangerous sports"
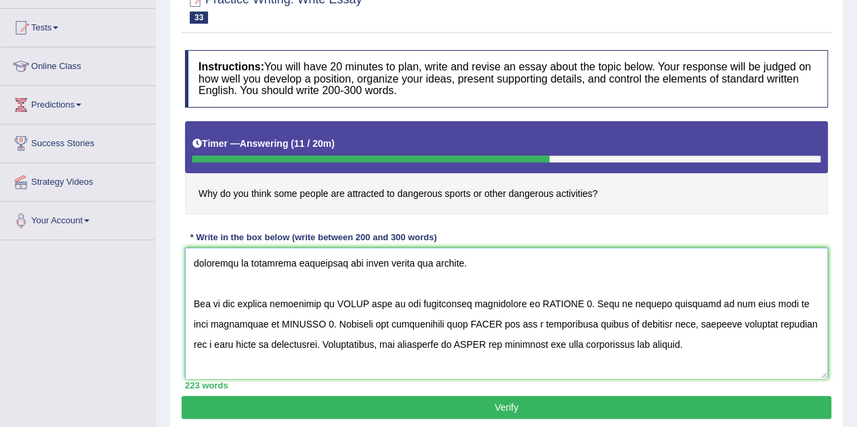
scroll to position [68, 0]
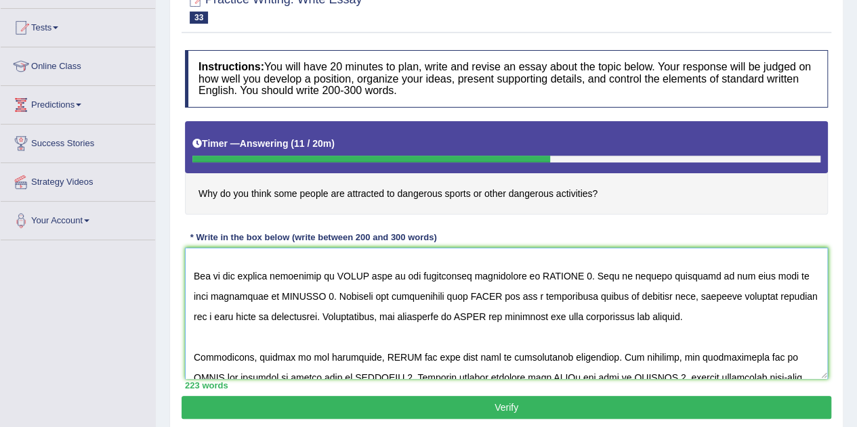
click at [367, 274] on textarea at bounding box center [506, 313] width 643 height 131
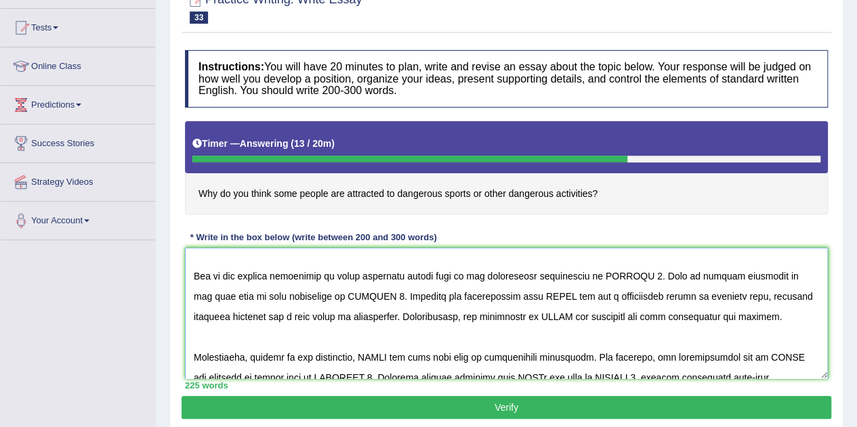
drag, startPoint x: 516, startPoint y: 291, endPoint x: 539, endPoint y: 295, distance: 23.4
click at [515, 291] on textarea at bounding box center [506, 313] width 643 height 131
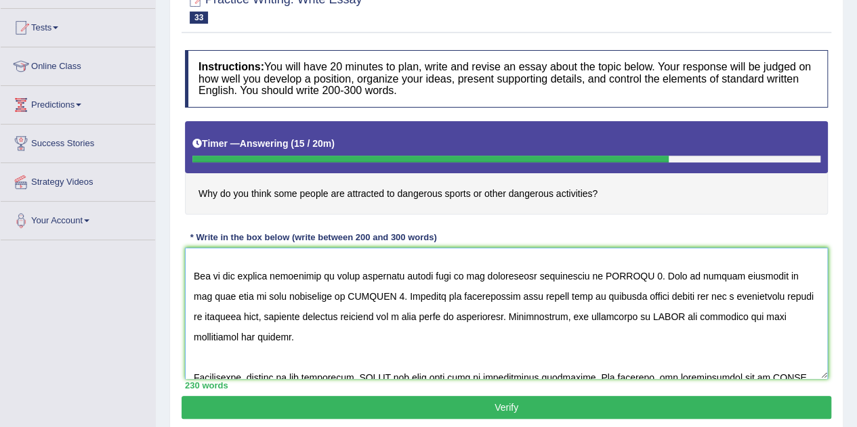
click at [661, 312] on textarea at bounding box center [506, 313] width 643 height 131
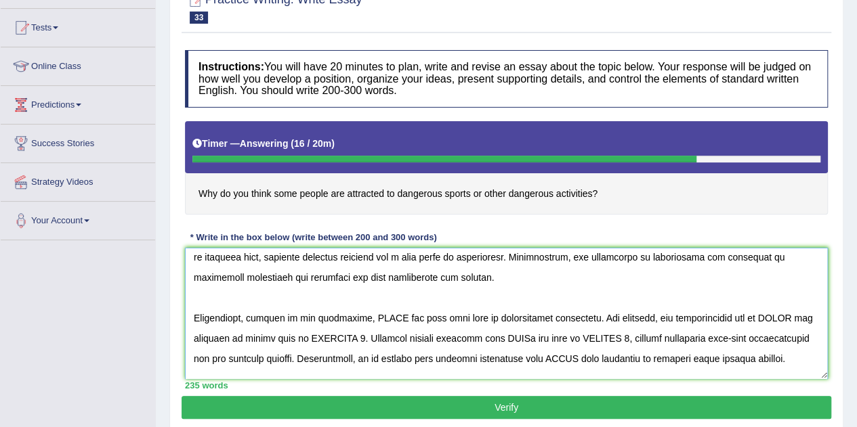
scroll to position [156, 0]
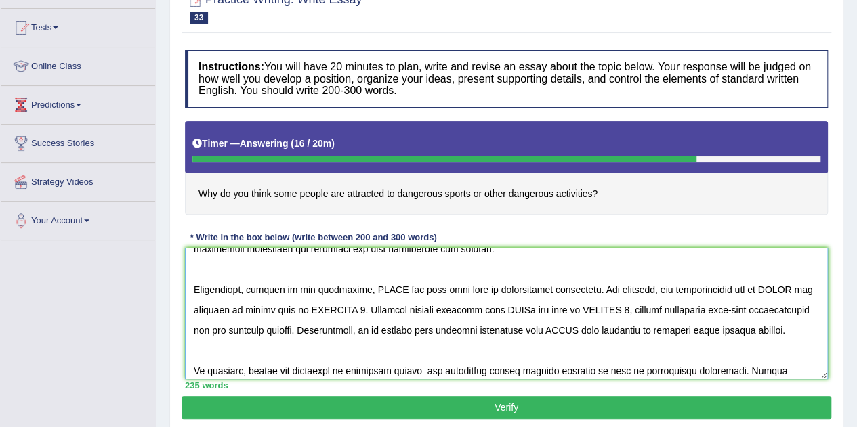
click at [391, 284] on textarea at bounding box center [506, 313] width 643 height 131
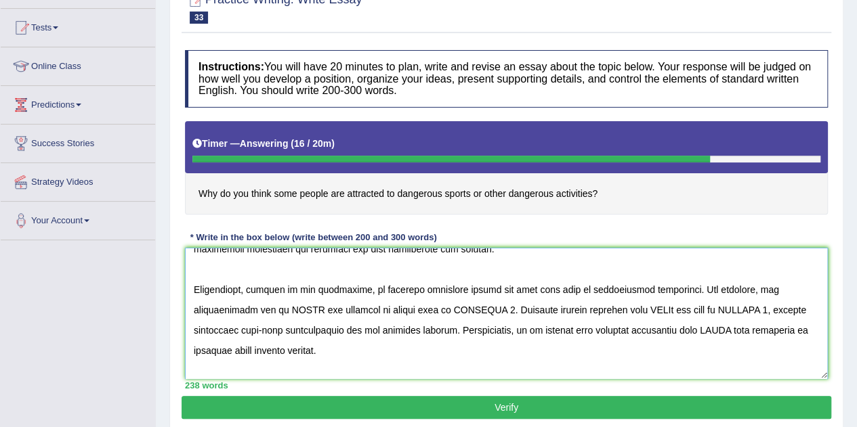
click at [610, 307] on textarea at bounding box center [506, 313] width 643 height 131
click at [252, 306] on textarea at bounding box center [506, 313] width 643 height 131
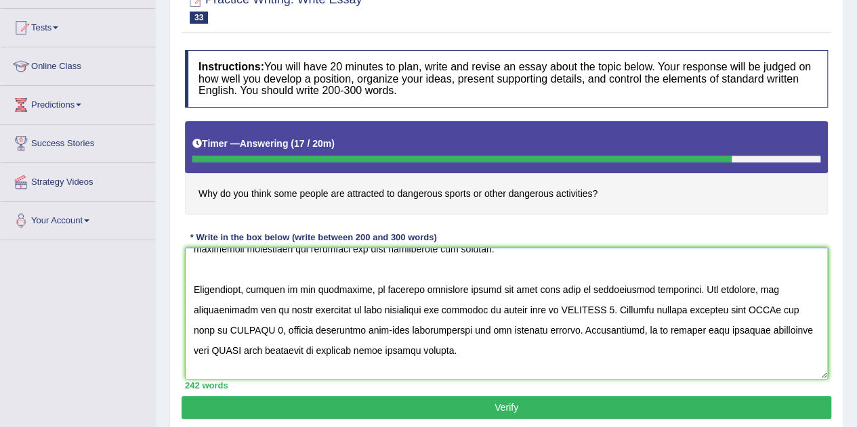
click at [710, 307] on textarea at bounding box center [506, 313] width 643 height 131
click at [290, 350] on textarea at bounding box center [506, 313] width 643 height 131
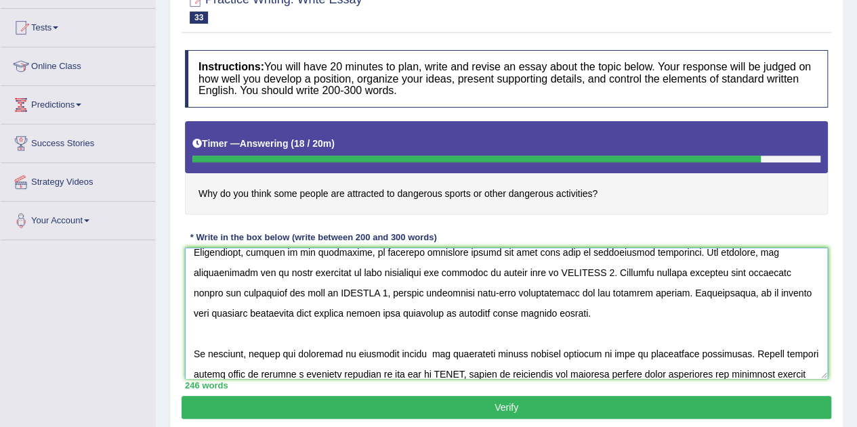
scroll to position [224, 0]
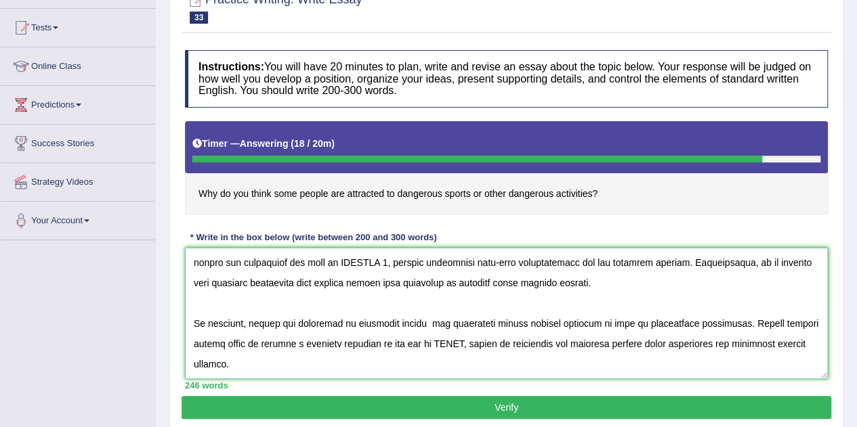
drag, startPoint x: 436, startPoint y: 342, endPoint x: 515, endPoint y: 348, distance: 79.5
click at [434, 343] on textarea at bounding box center [506, 313] width 643 height 131
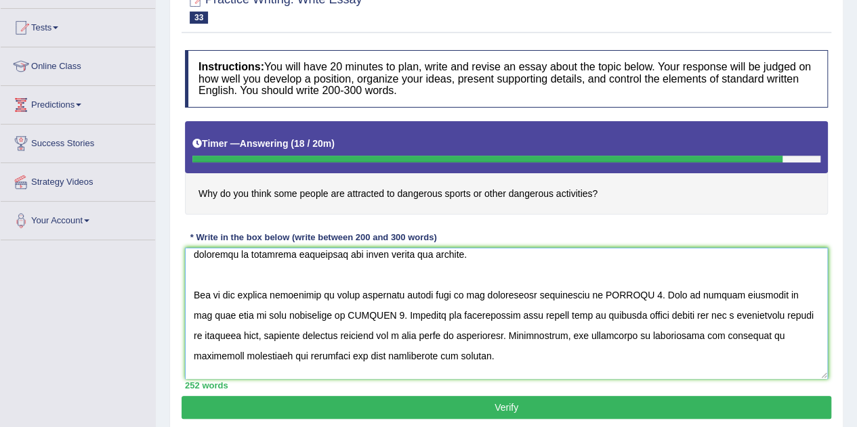
scroll to position [20, 0]
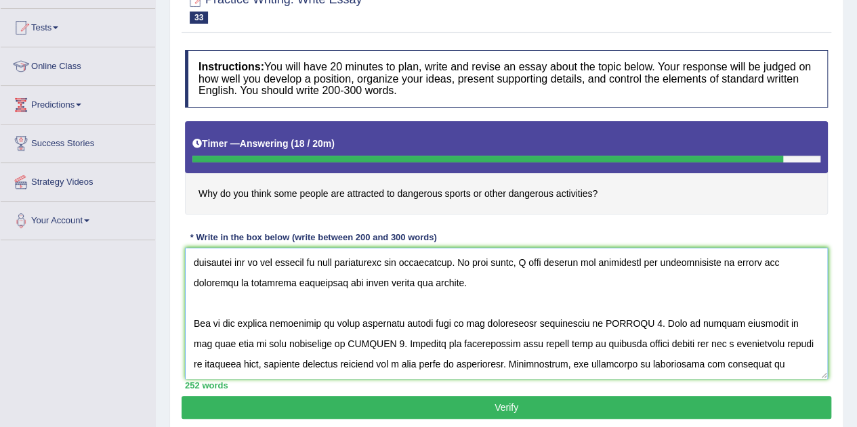
click at [639, 320] on textarea at bounding box center [506, 313] width 643 height 131
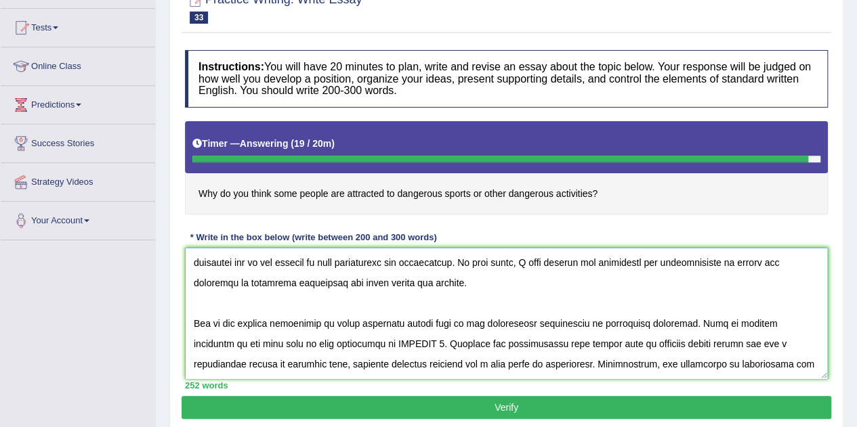
click at [375, 339] on textarea at bounding box center [506, 313] width 643 height 131
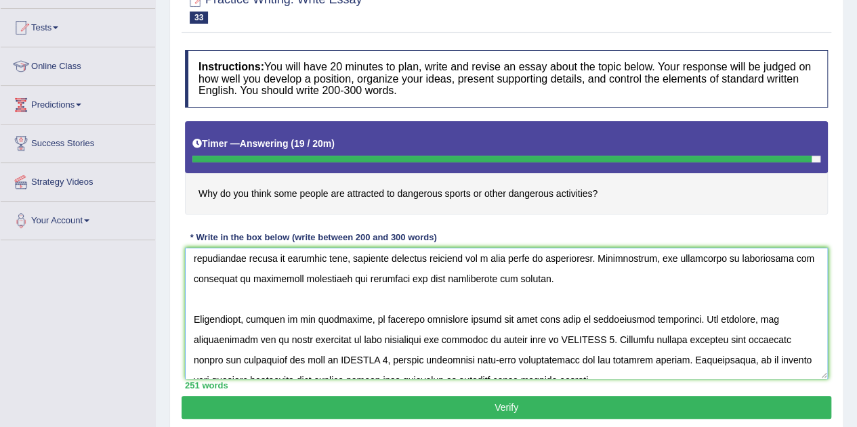
scroll to position [156, 0]
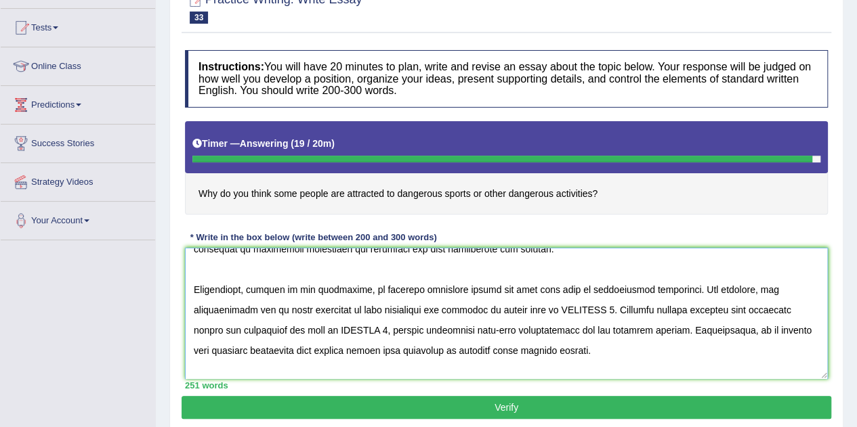
click at [546, 307] on textarea at bounding box center [506, 313] width 643 height 131
click at [276, 329] on textarea at bounding box center [506, 313] width 643 height 131
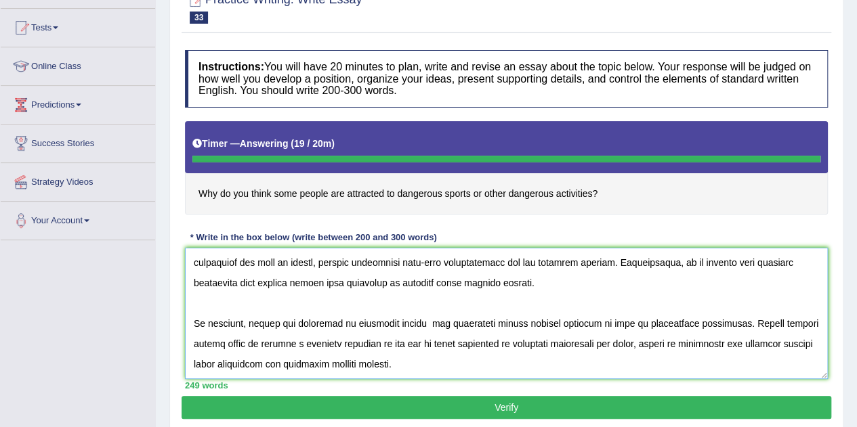
type textarea "The increasing influence of people are attracted to dangerous sports on our liv…"
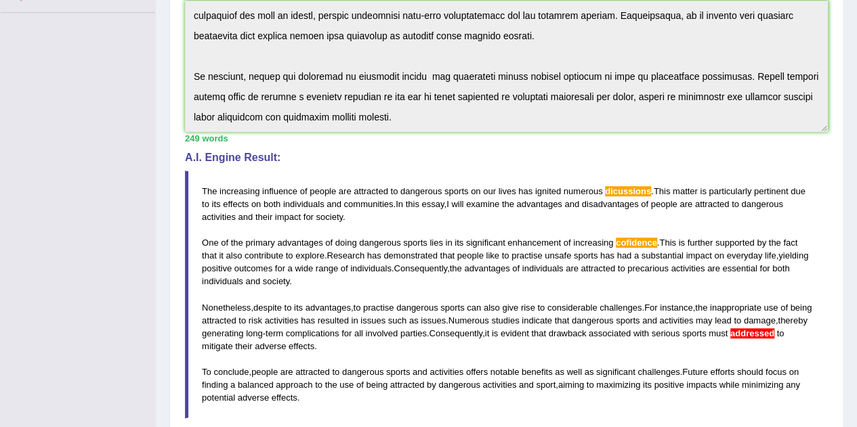
scroll to position [608, 0]
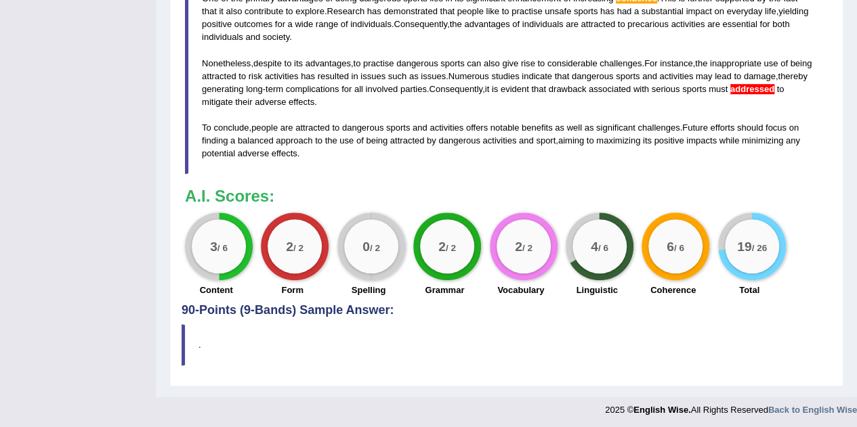
click at [448, 188] on h3 "A.I. Scores:" at bounding box center [506, 197] width 643 height 18
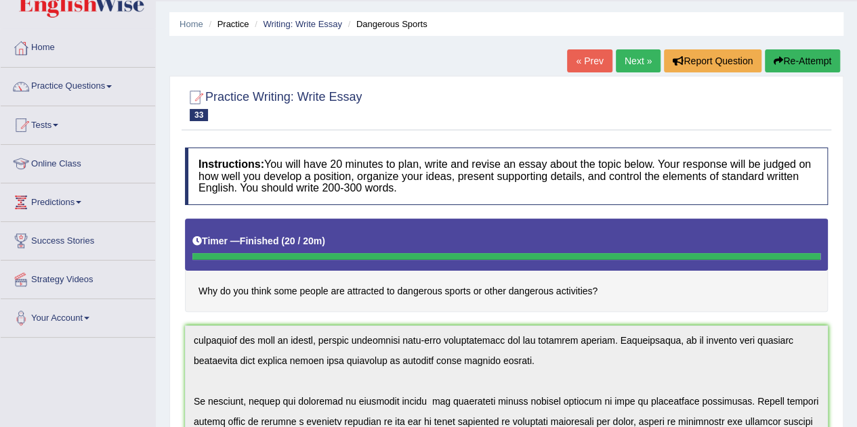
scroll to position [0, 0]
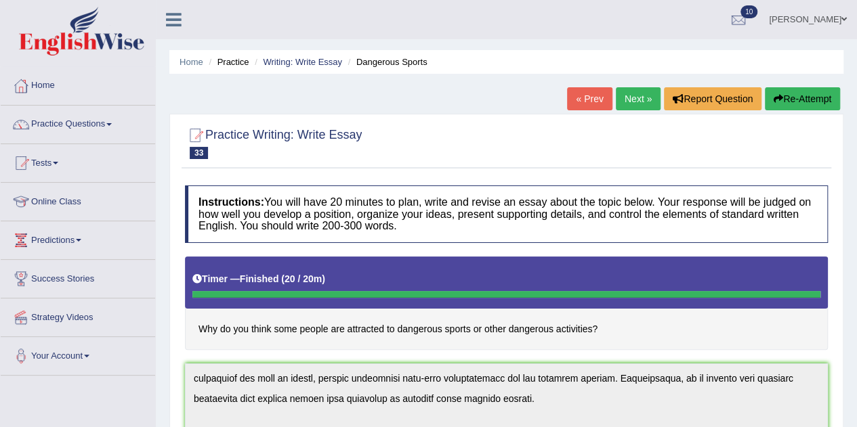
click at [833, 96] on button "Re-Attempt" at bounding box center [802, 98] width 75 height 23
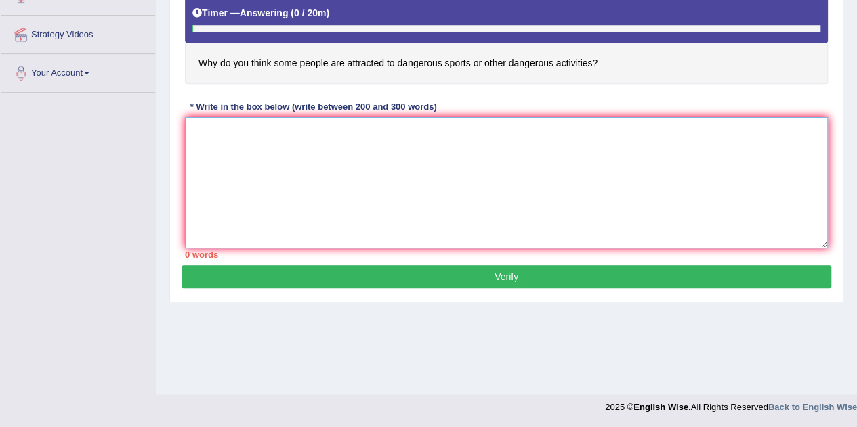
click at [455, 136] on textarea at bounding box center [506, 182] width 643 height 131
paste textarea "The increasing influence of people are attracted to dangerous sports on our liv…"
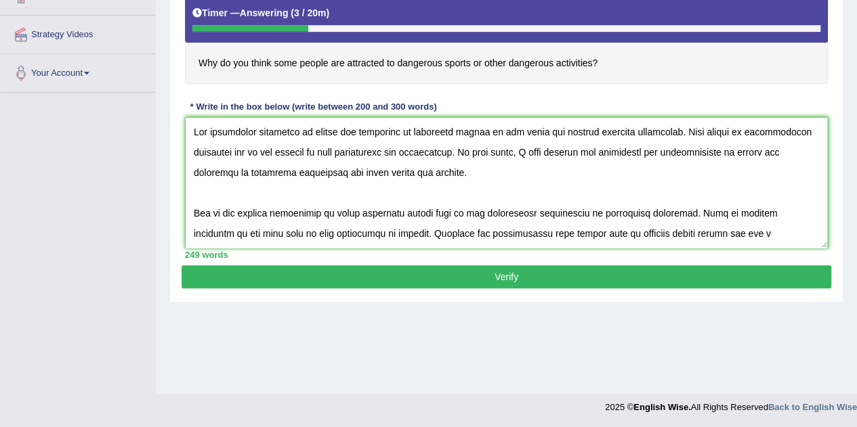
scroll to position [68, 0]
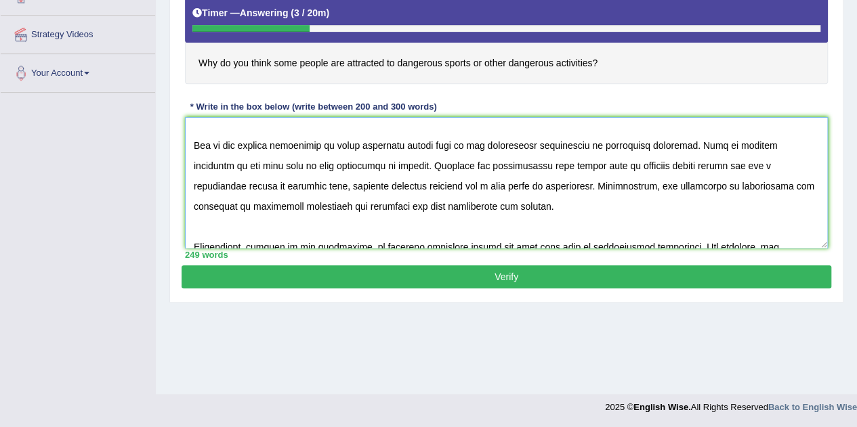
click at [358, 163] on textarea at bounding box center [506, 182] width 643 height 131
click at [648, 143] on textarea at bounding box center [506, 182] width 643 height 131
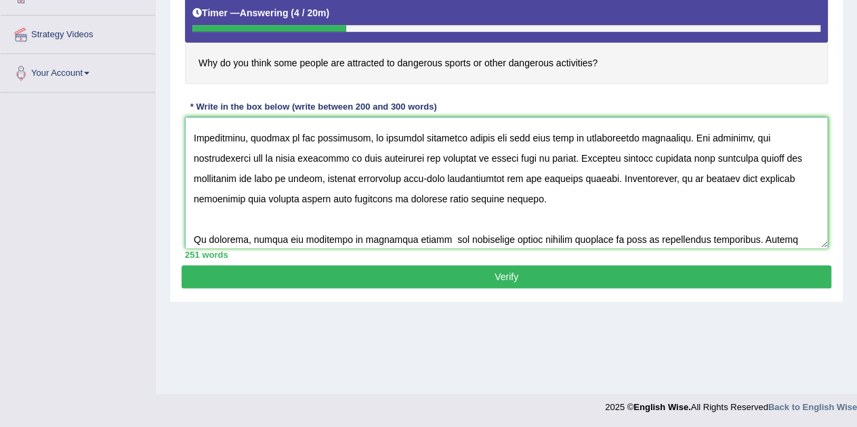
scroll to position [156, 0]
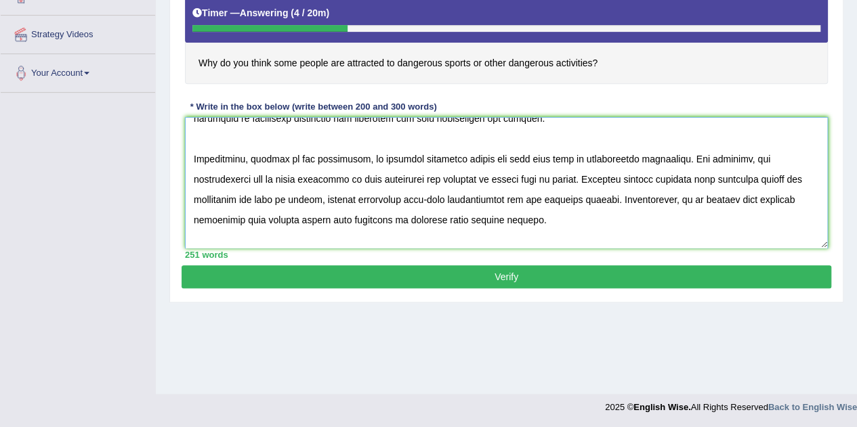
click at [261, 194] on textarea at bounding box center [506, 182] width 643 height 131
click at [507, 179] on textarea at bounding box center [506, 182] width 643 height 131
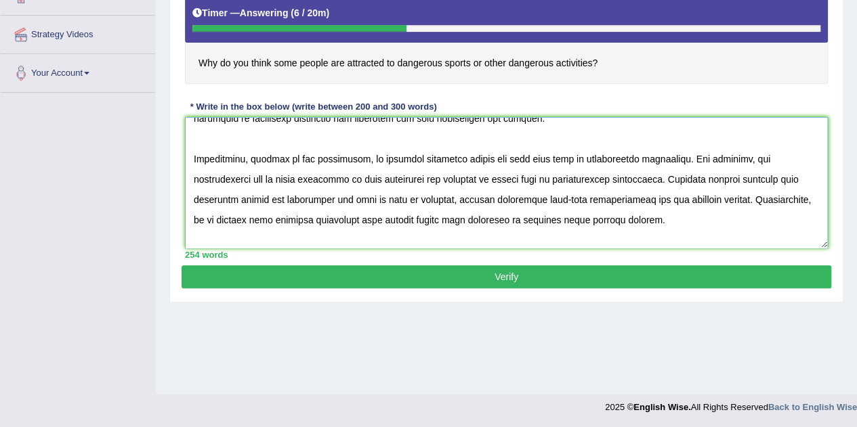
scroll to position [224, 0]
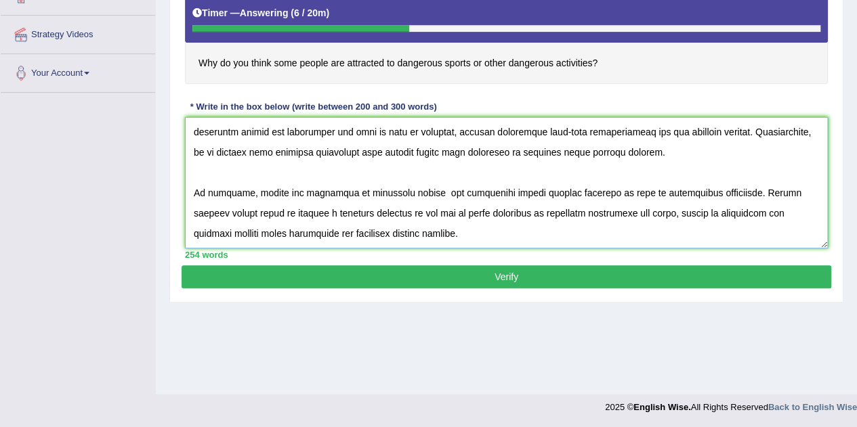
click at [434, 152] on textarea at bounding box center [506, 182] width 643 height 131
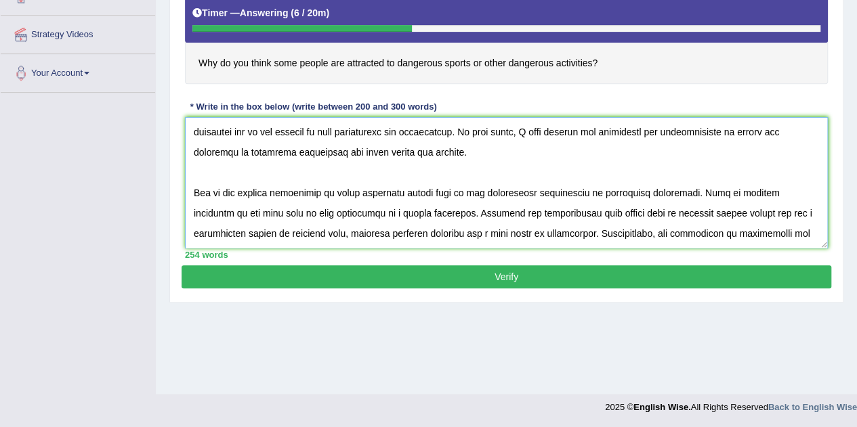
scroll to position [0, 0]
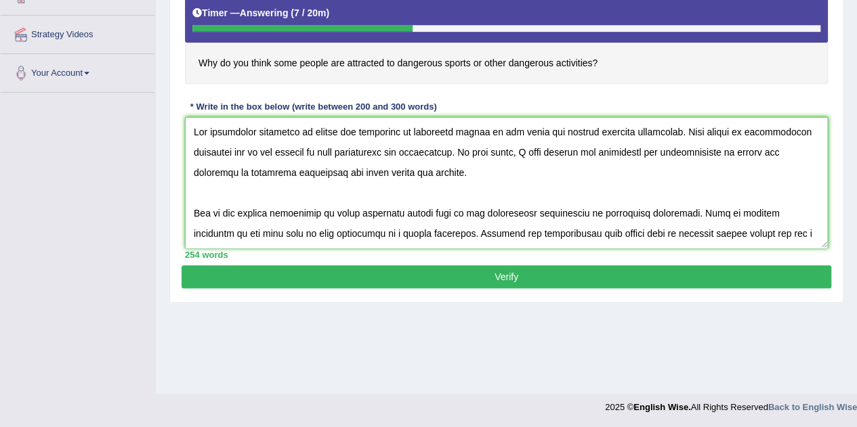
type textarea "The increasing influence of people are attracted to dangerous sports on our liv…"
click at [515, 278] on button "Verify" at bounding box center [507, 277] width 650 height 23
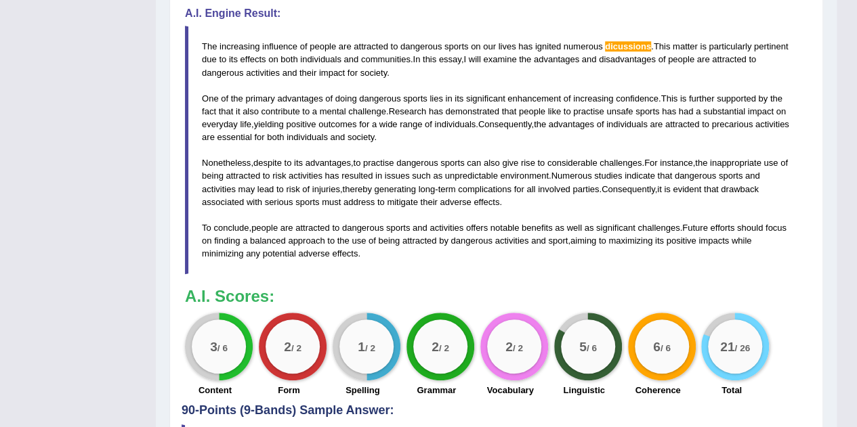
scroll to position [554, 0]
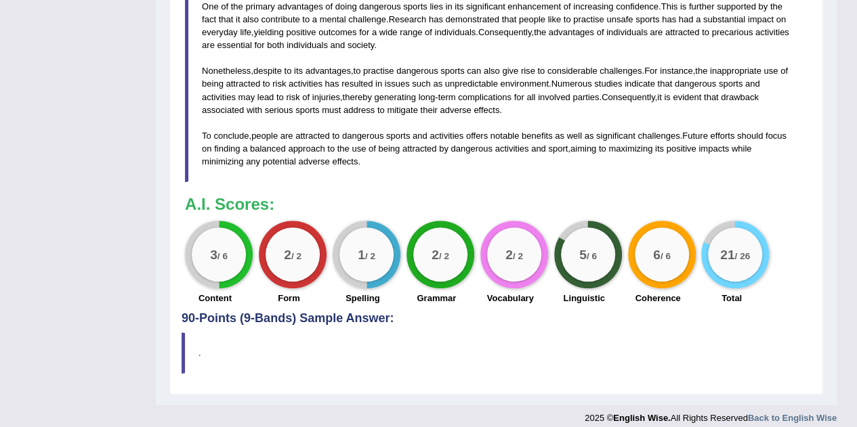
click at [721, 249] on big "21" at bounding box center [727, 254] width 14 height 15
click at [722, 251] on big "21" at bounding box center [727, 254] width 14 height 15
click at [722, 253] on big "21" at bounding box center [727, 254] width 14 height 15
click at [219, 251] on small "/ 6" at bounding box center [222, 256] width 10 height 10
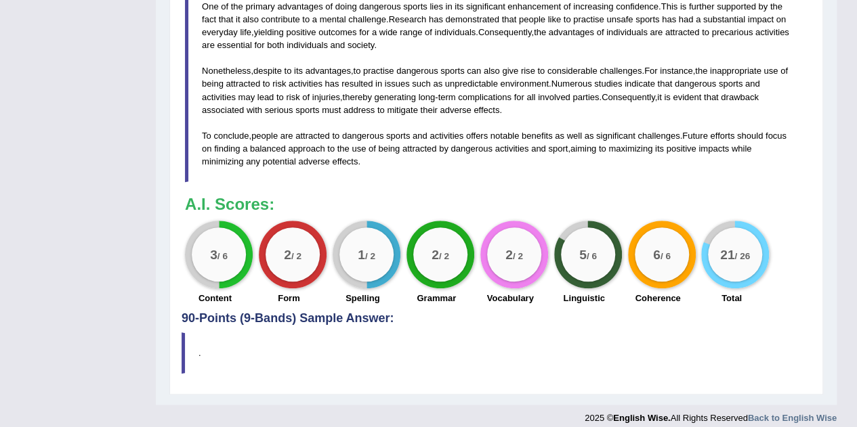
click at [224, 253] on small "/ 6" at bounding box center [222, 256] width 10 height 10
drag, startPoint x: 587, startPoint y: 213, endPoint x: 588, endPoint y: 205, distance: 8.2
click at [587, 206] on div "A.I. Scores: 3 / 6 Content 2 / 2 Form 1 / 2 Spelling 2 / 2 Grammar 2 / 2 Vocabu…" at bounding box center [496, 252] width 623 height 112
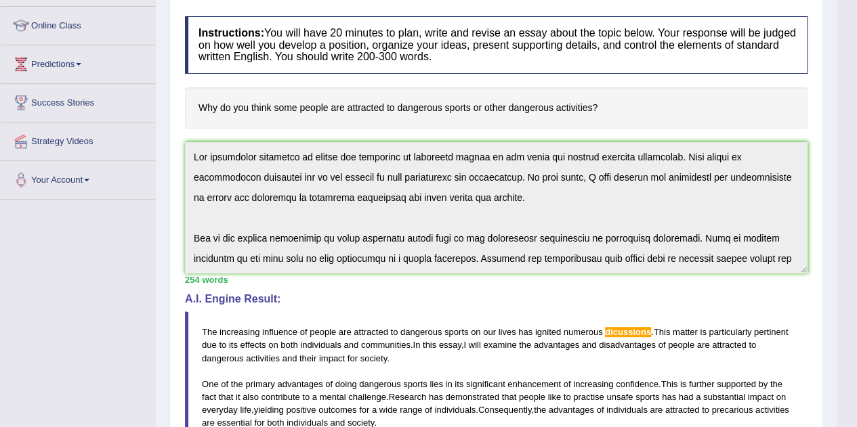
scroll to position [0, 0]
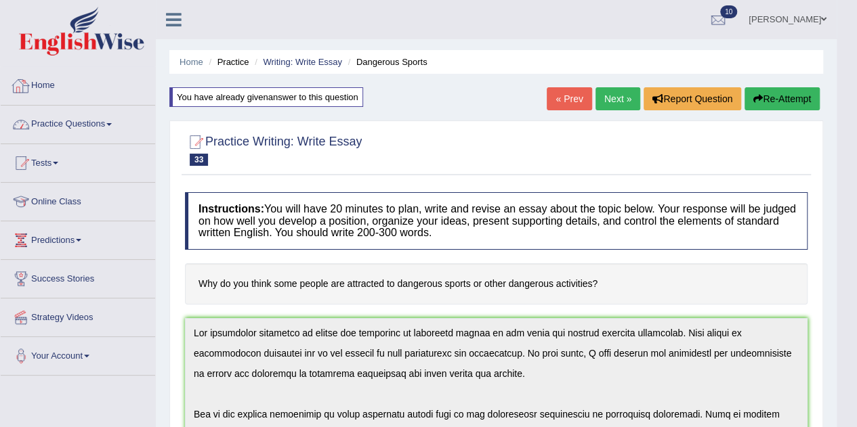
click at [34, 83] on link "Home" at bounding box center [78, 84] width 154 height 34
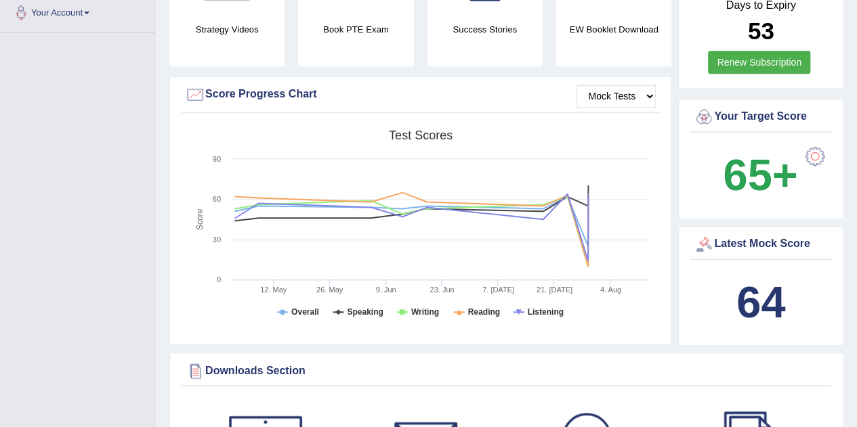
scroll to position [406, 0]
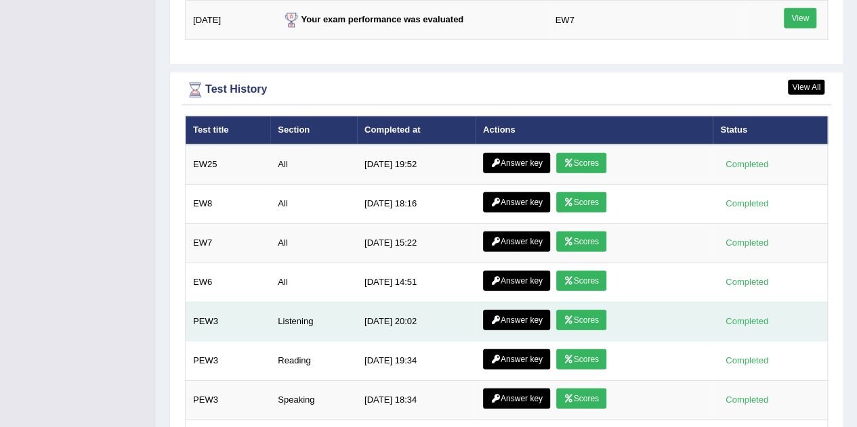
drag, startPoint x: 763, startPoint y: 307, endPoint x: 761, endPoint y: 291, distance: 16.3
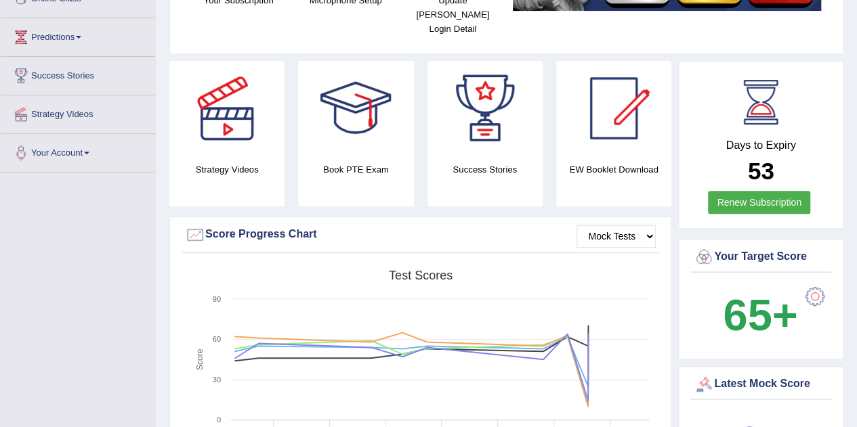
scroll to position [0, 0]
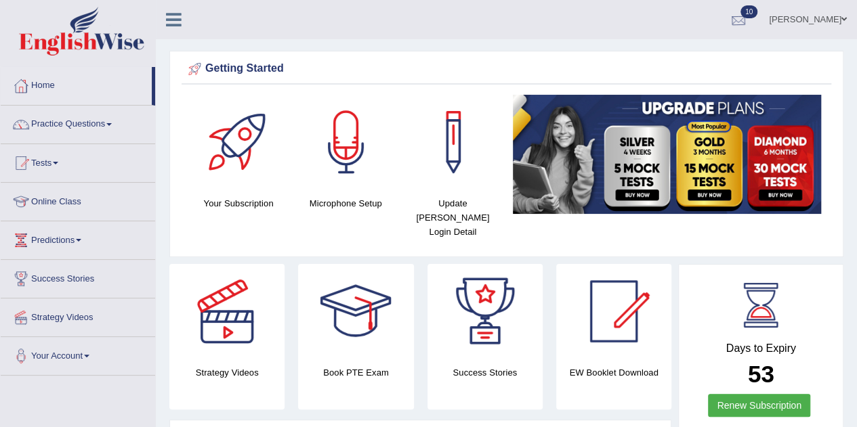
click at [732, 22] on div at bounding box center [738, 20] width 20 height 20
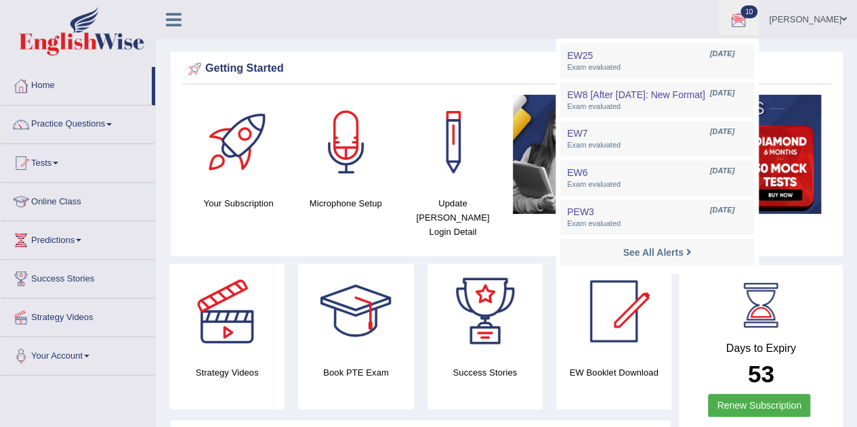
click at [535, 25] on ul "Flavia Gabriele costa Toggle navigation Username: Gabriele Access Type: Online …" at bounding box center [611, 19] width 491 height 39
